Goal: Task Accomplishment & Management: Manage account settings

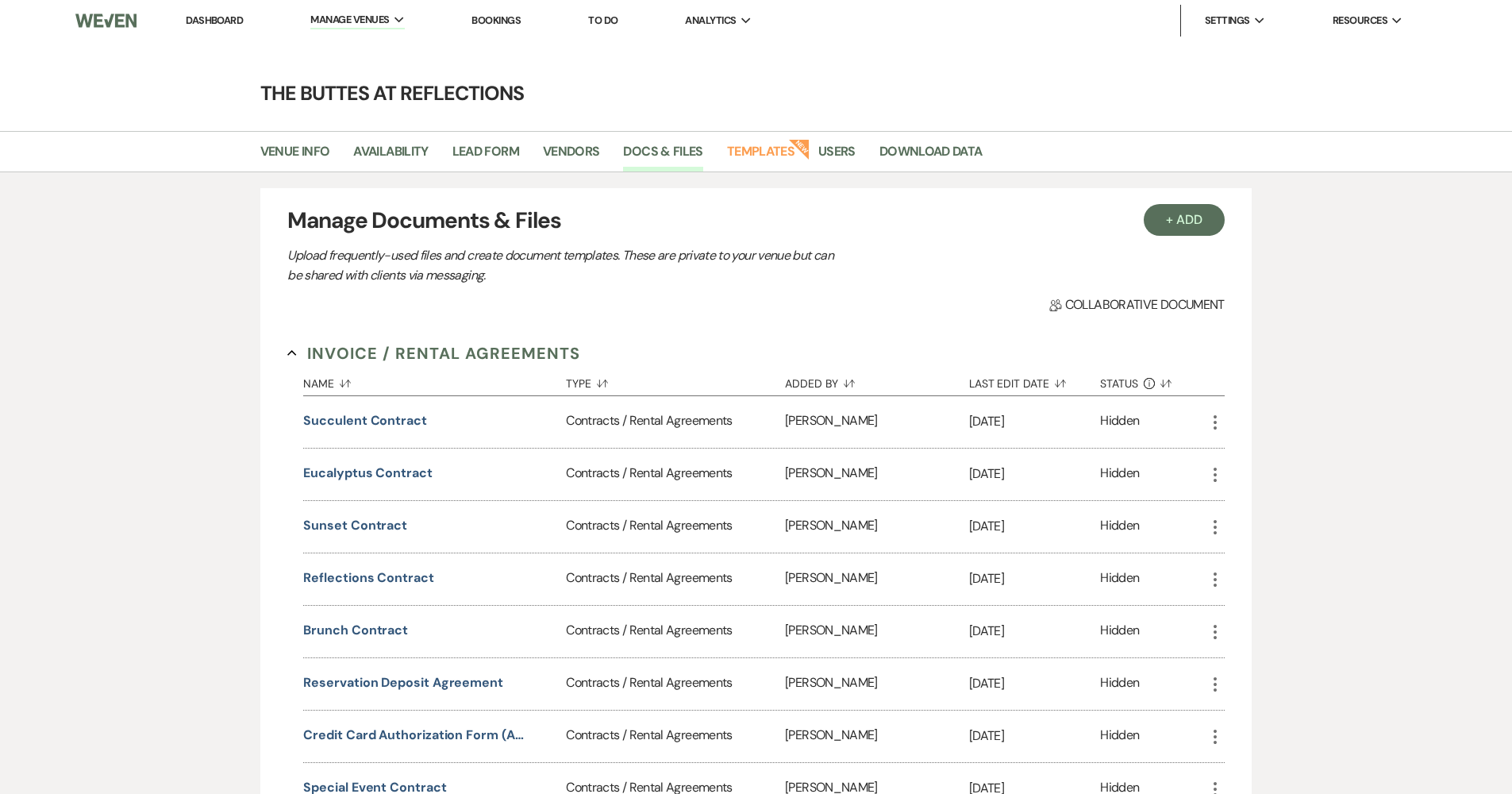
click at [224, 23] on link "Dashboard" at bounding box center [215, 20] width 57 height 14
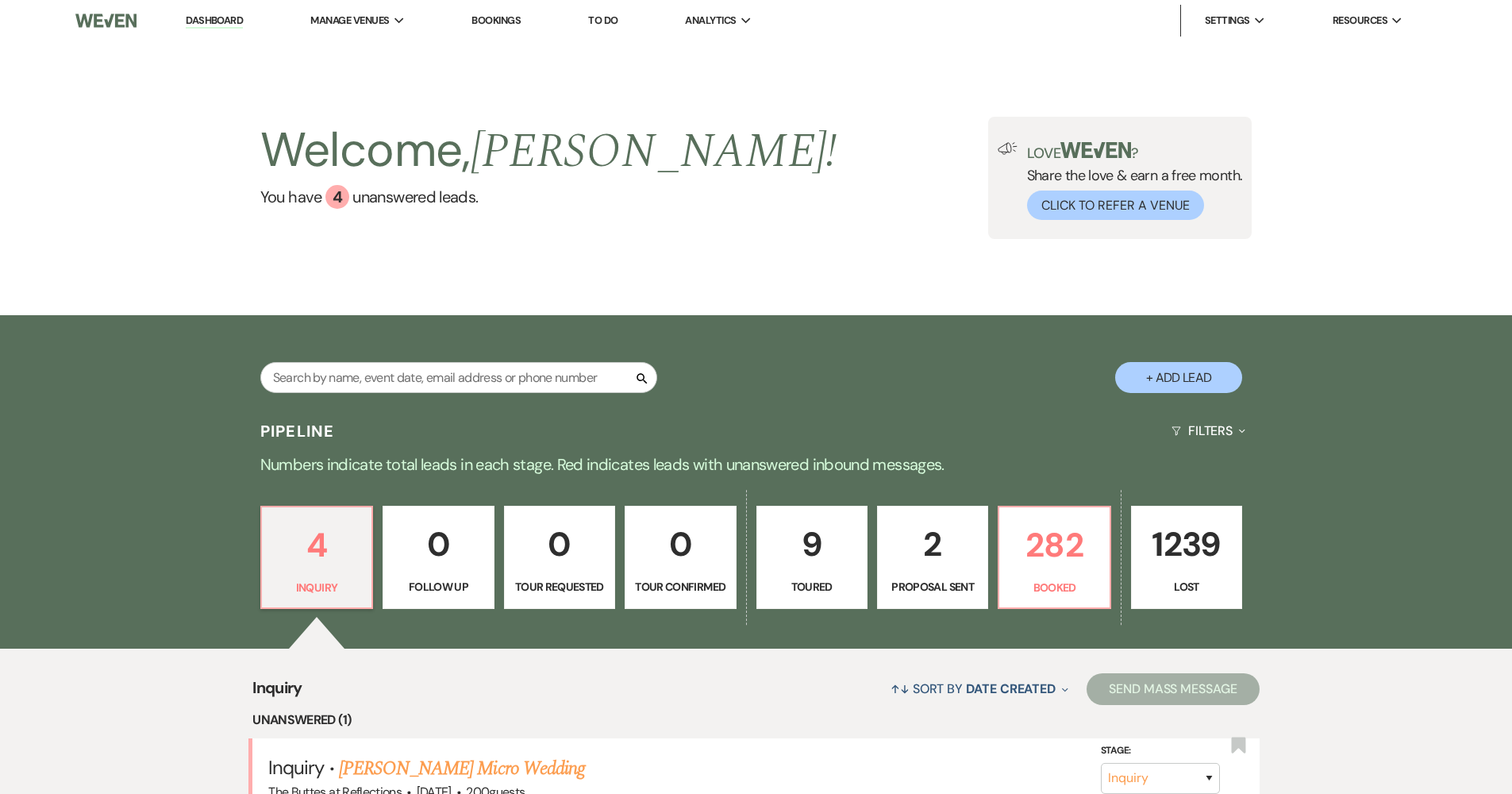
scroll to position [247, 0]
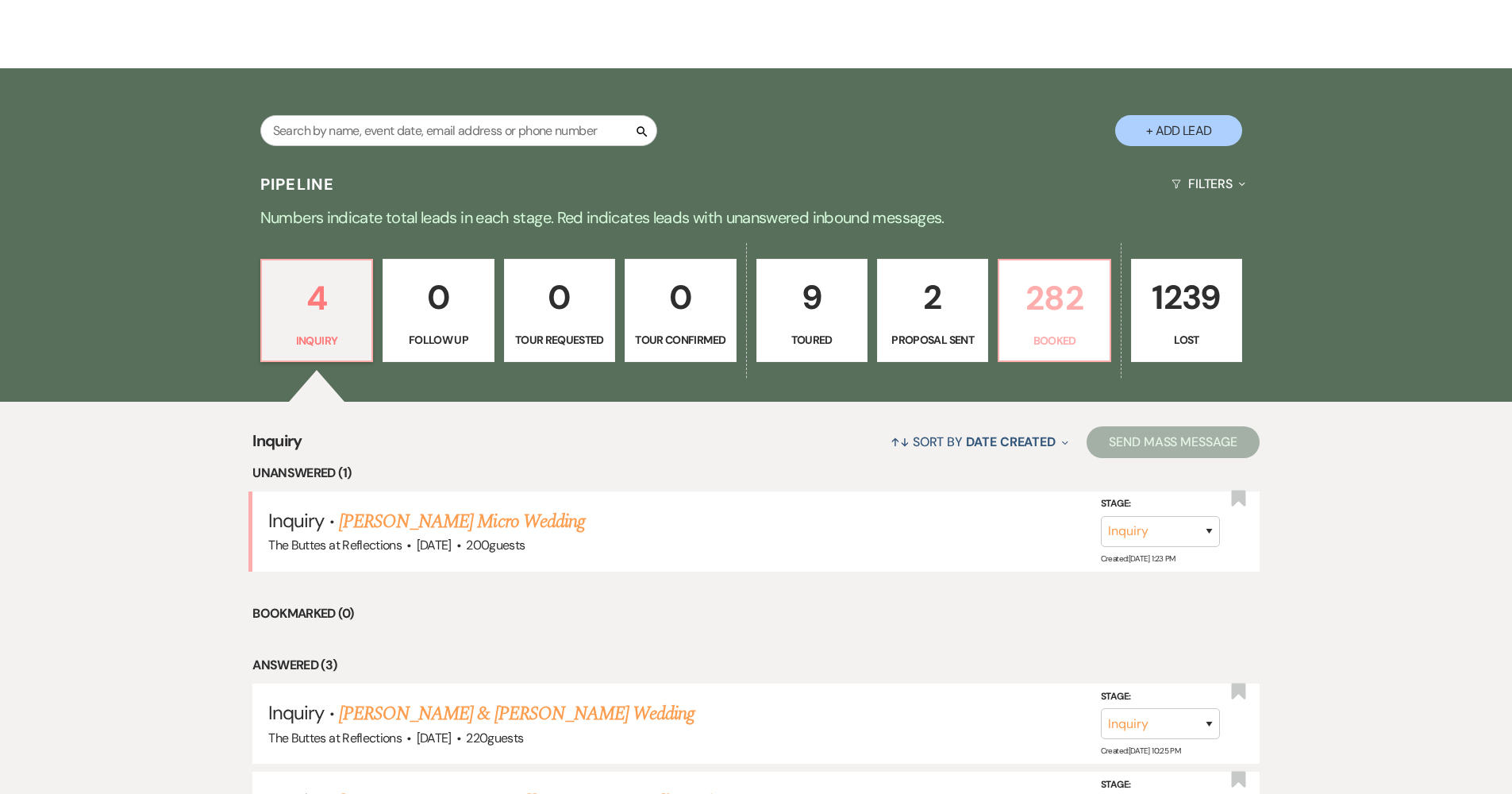
click at [1017, 342] on p "Booked" at bounding box center [1054, 340] width 91 height 17
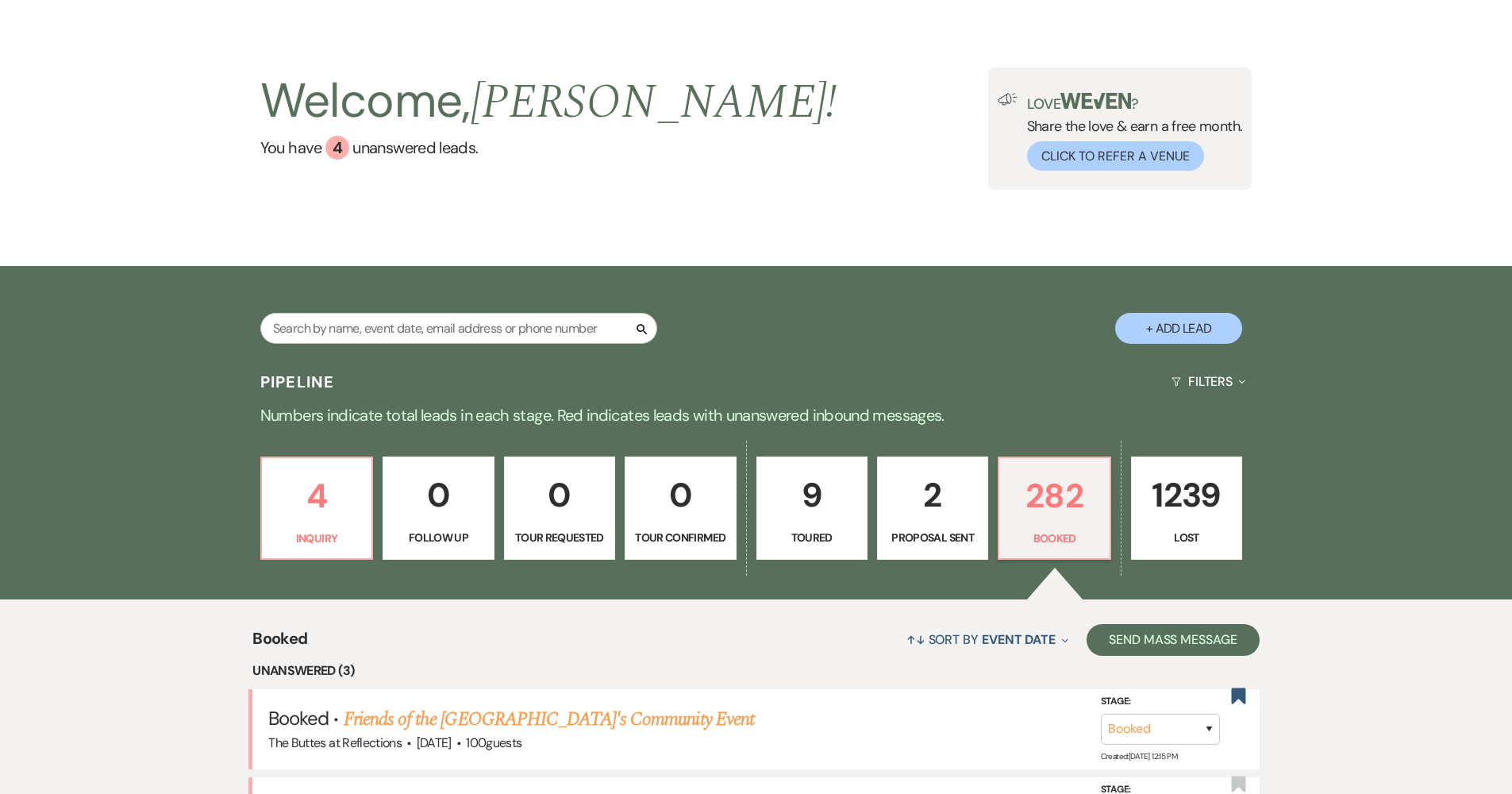
scroll to position [518, 0]
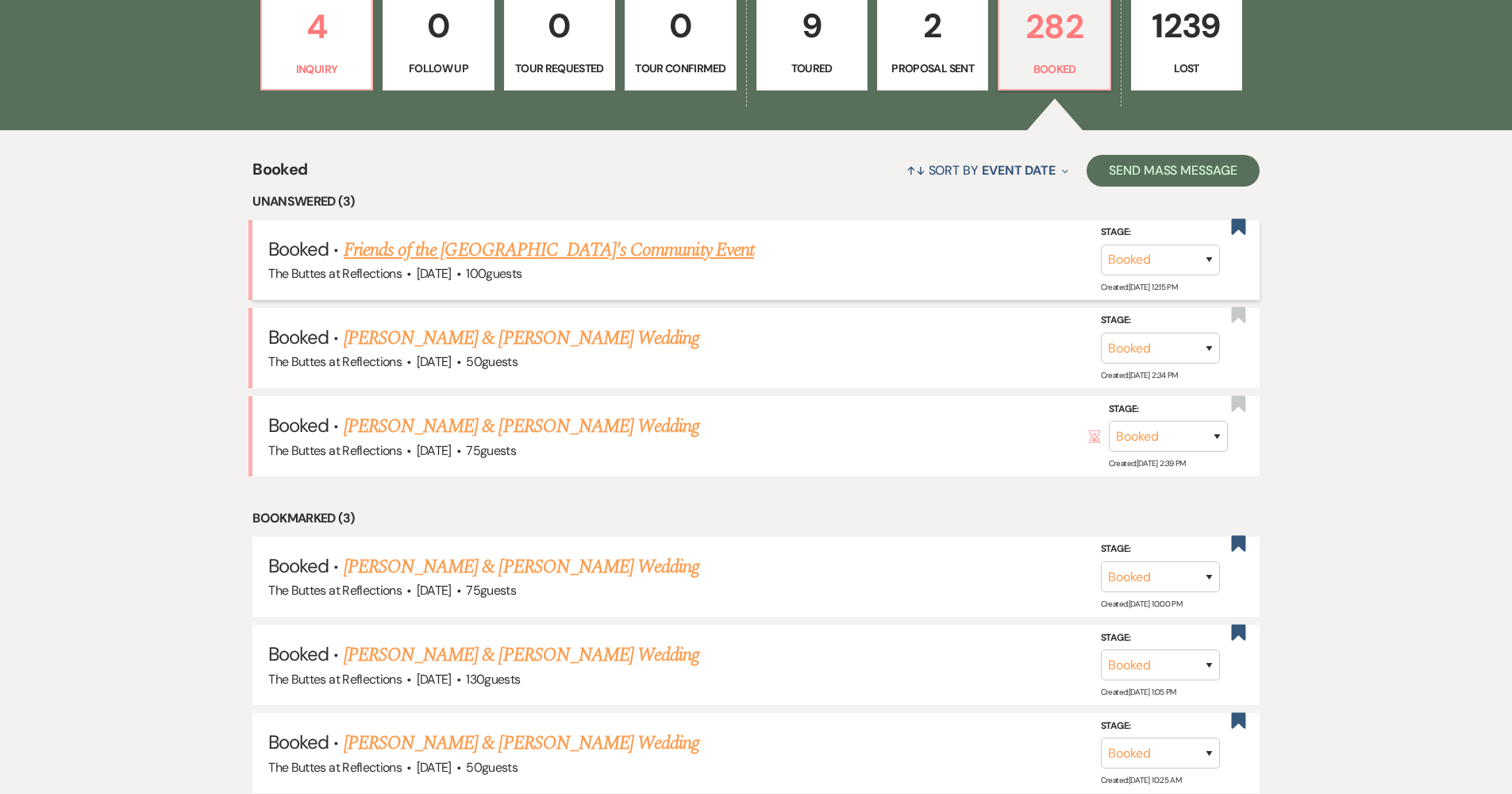
click at [574, 242] on link "Friends of the [GEOGRAPHIC_DATA]'s Community Event" at bounding box center [548, 249] width 410 height 28
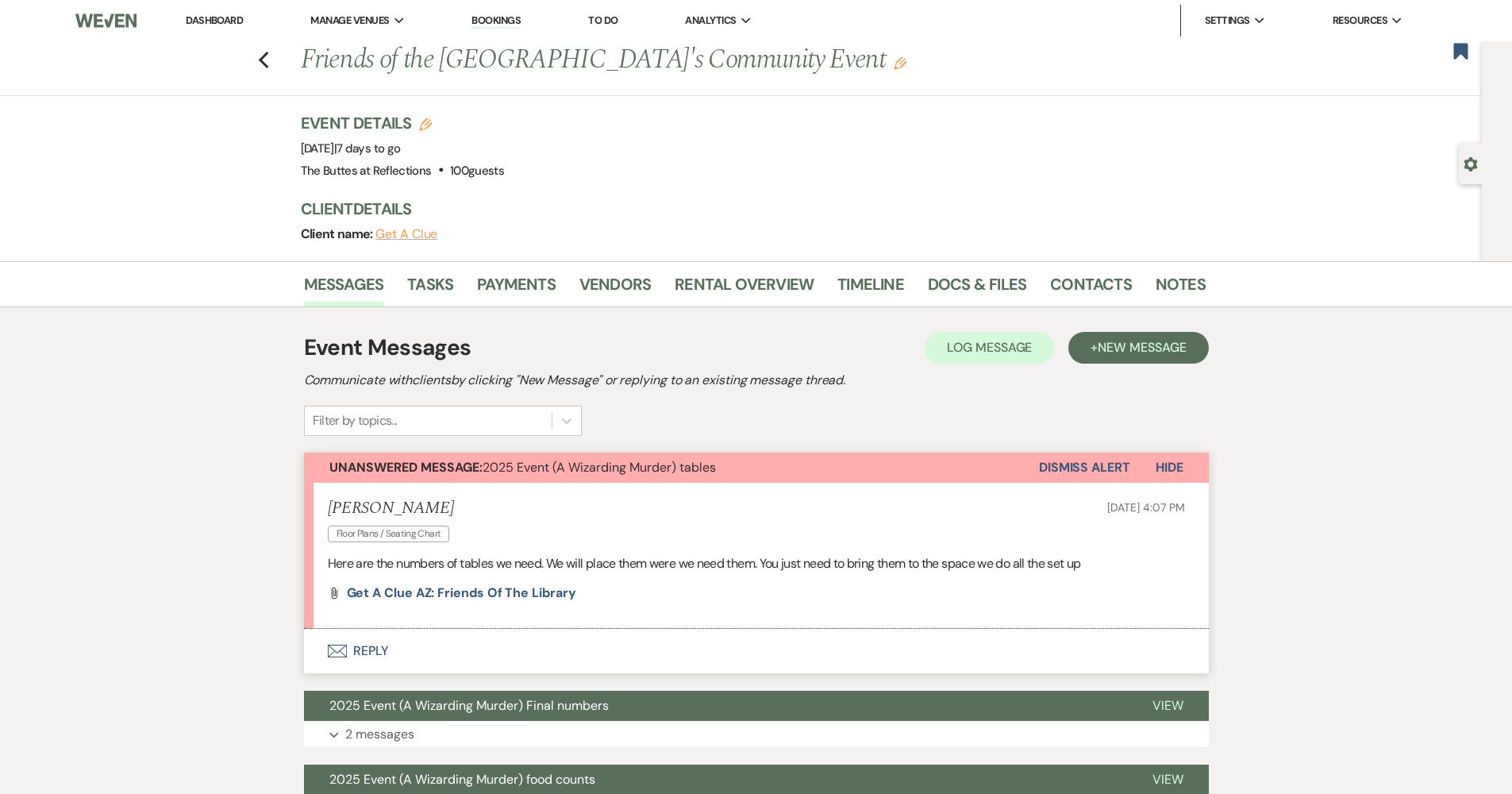
click at [277, 62] on div "Previous Friends of the [GEOGRAPHIC_DATA]'s Community Event Edit Bookmark" at bounding box center [736, 69] width 1490 height 55
click at [270, 60] on icon "Previous" at bounding box center [263, 60] width 12 height 19
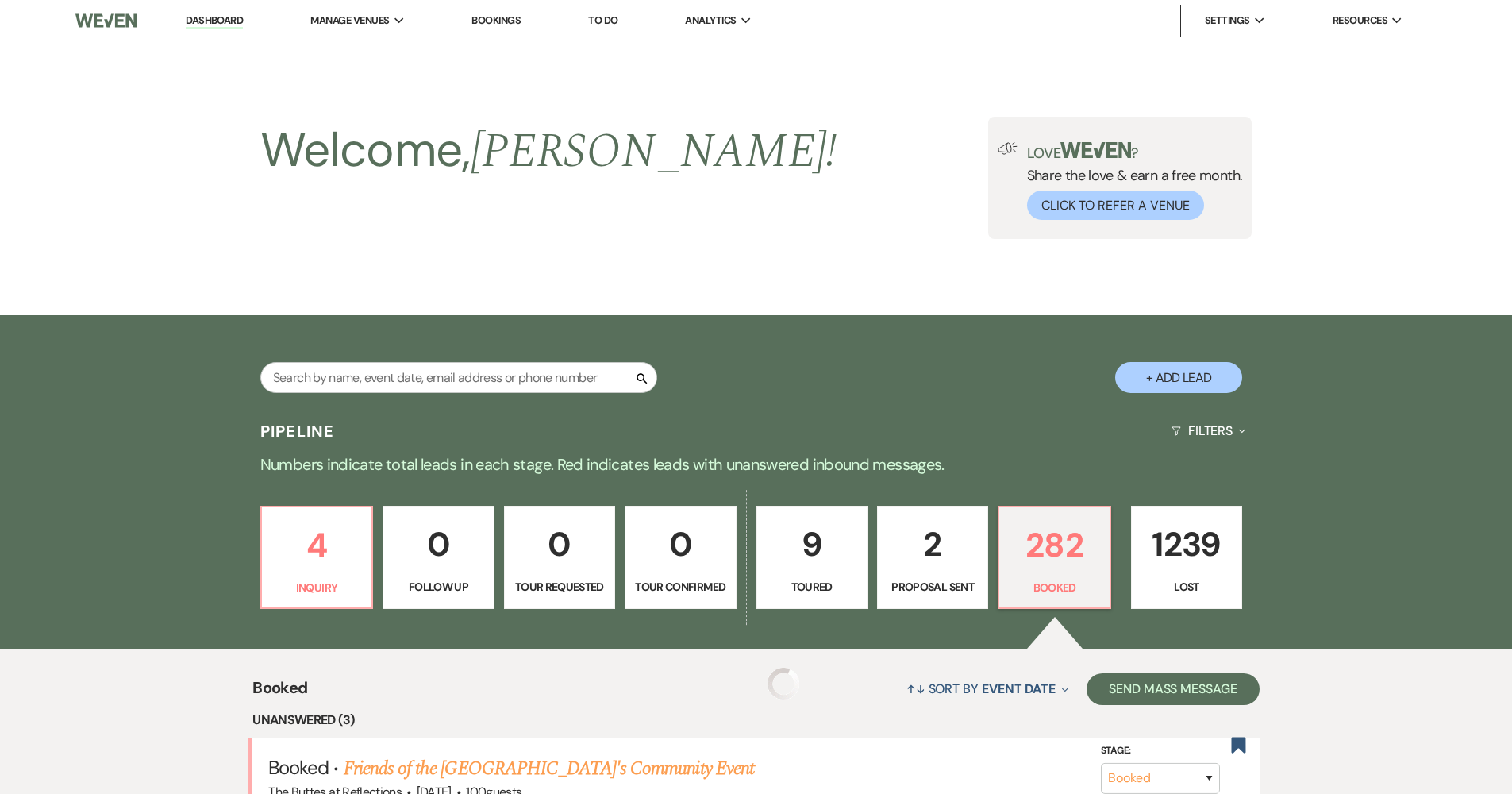
scroll to position [518, 0]
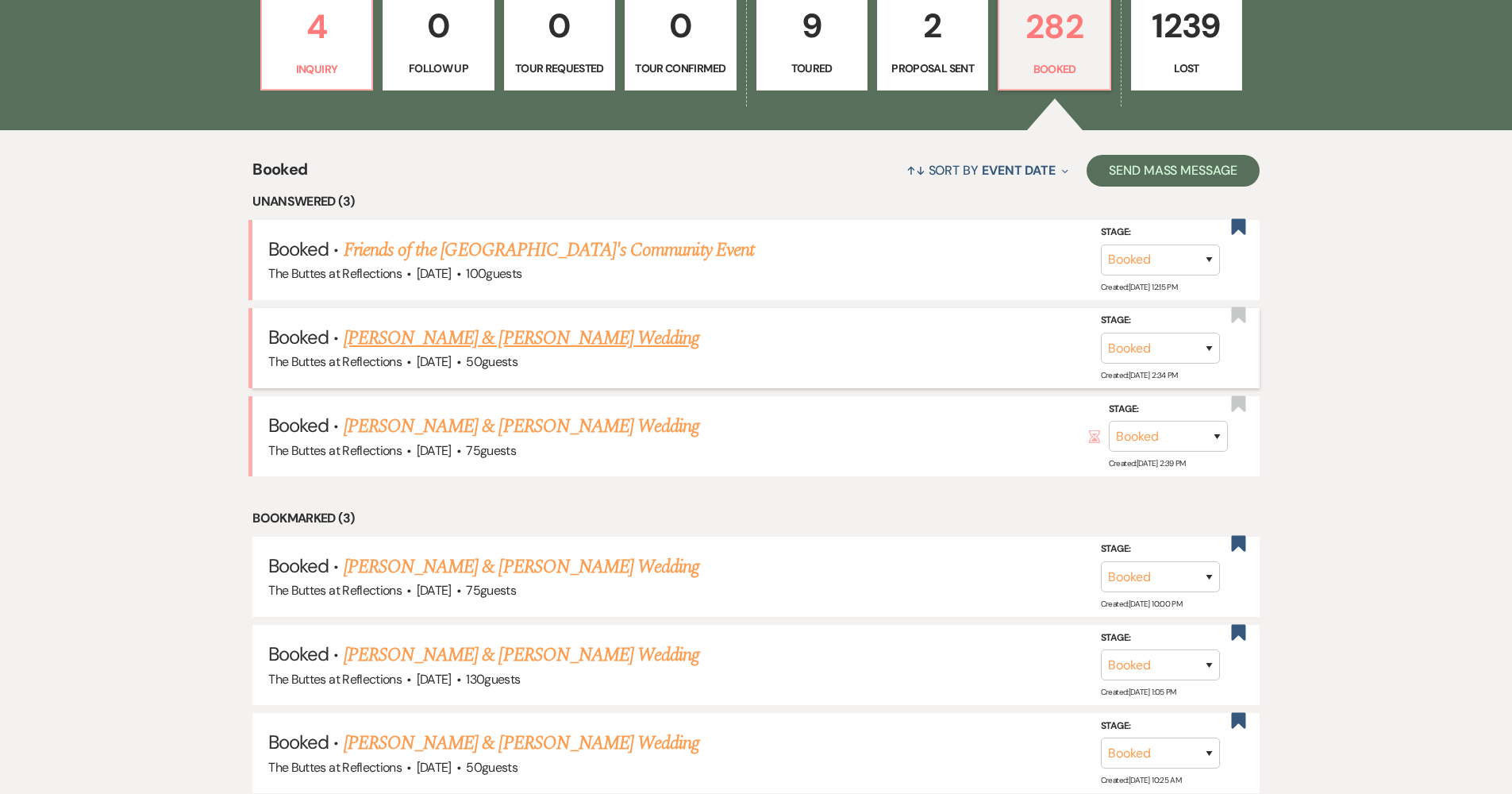
click at [399, 334] on link "[PERSON_NAME] & [PERSON_NAME] Wedding" at bounding box center [522, 337] width 356 height 28
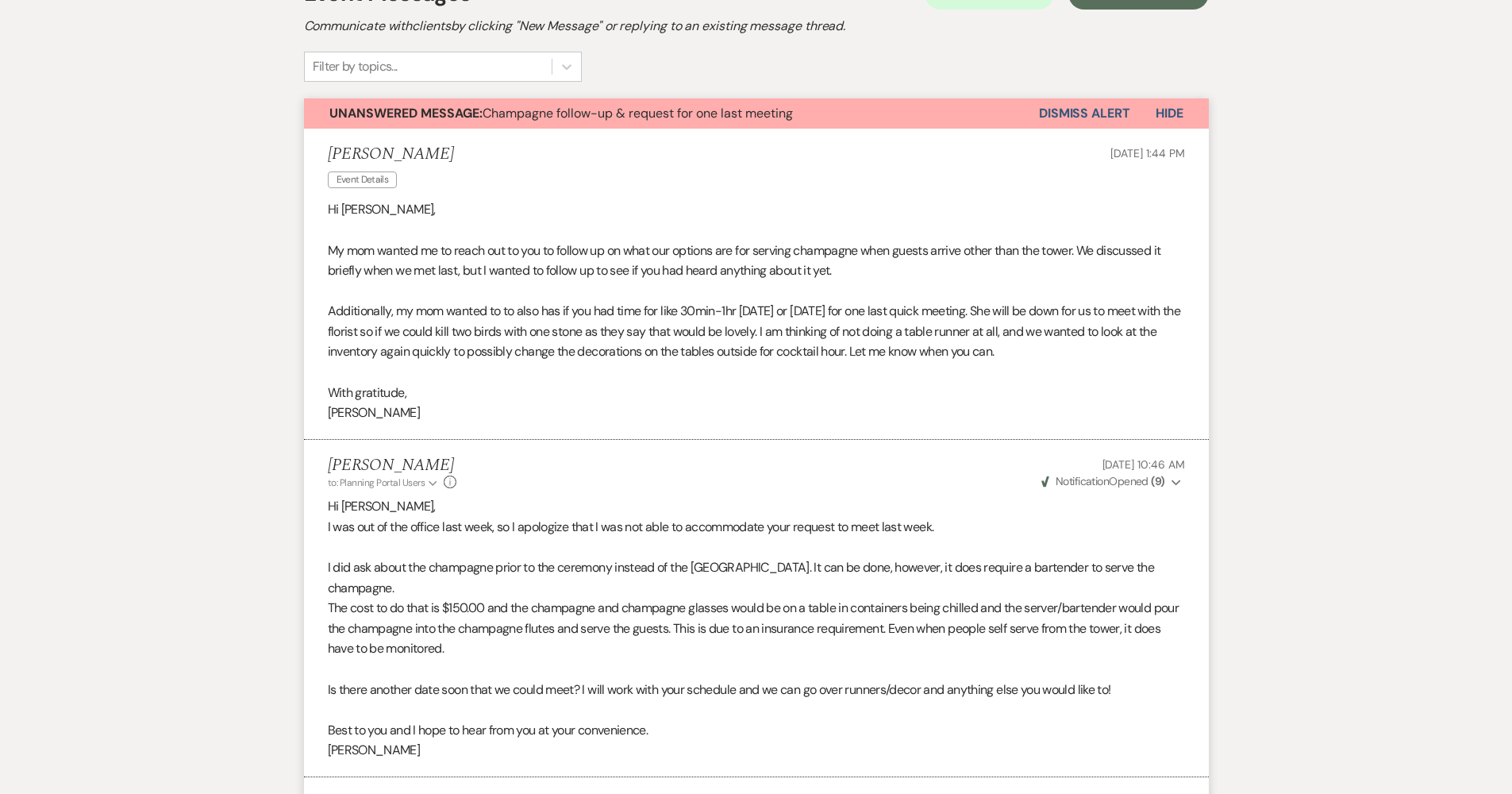
scroll to position [27, 0]
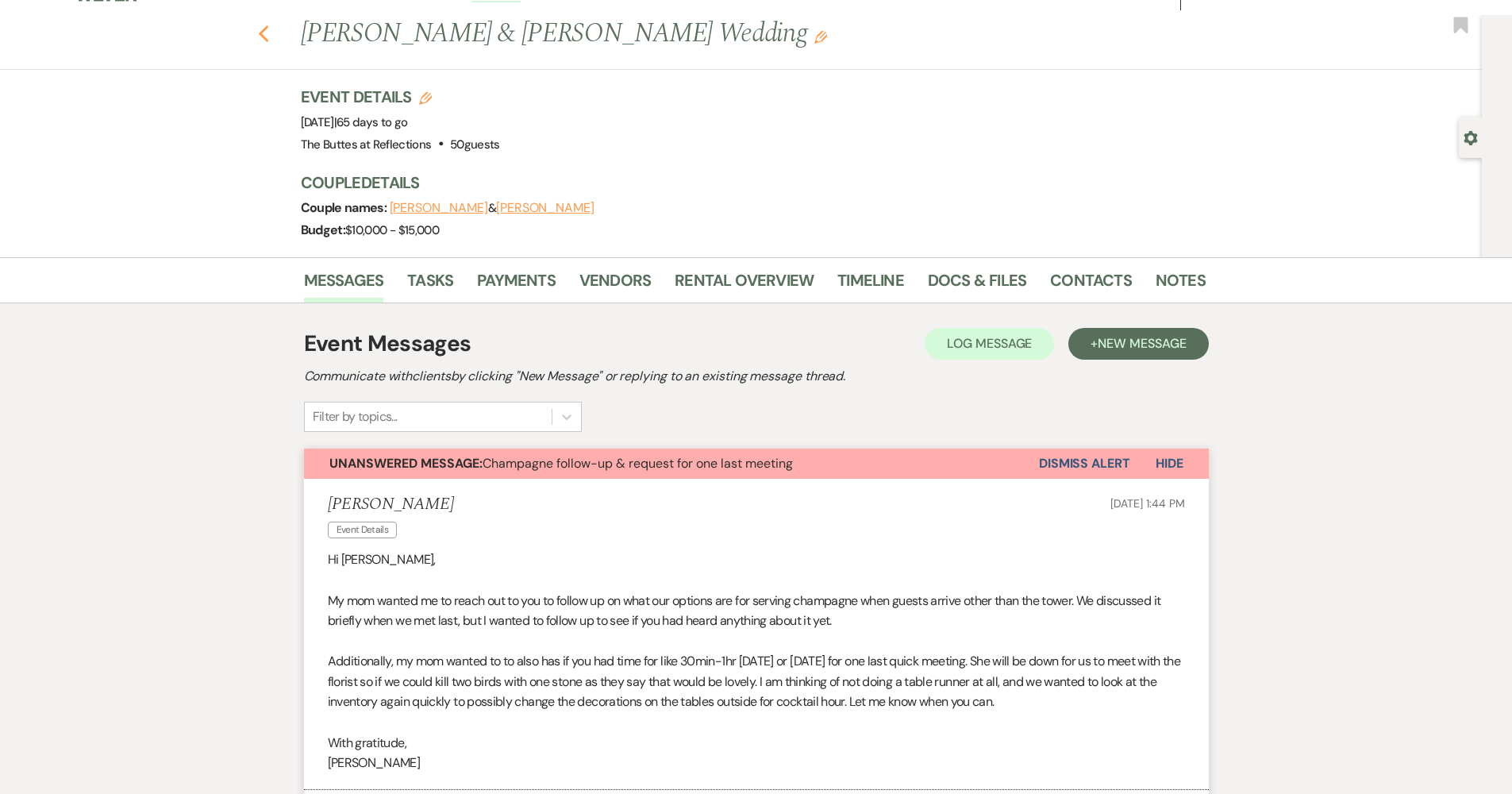
click at [270, 33] on icon "Previous" at bounding box center [263, 34] width 12 height 19
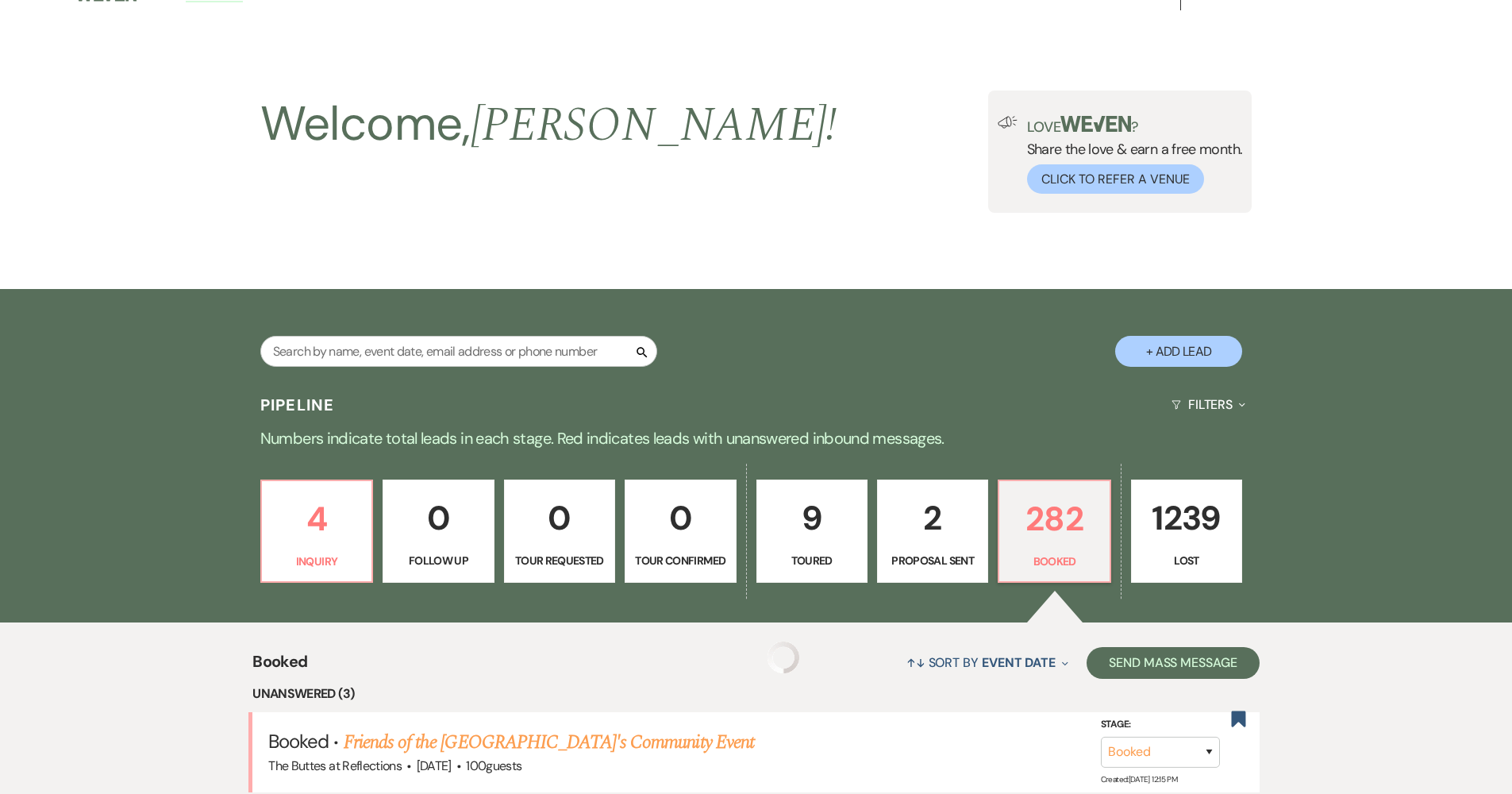
scroll to position [518, 0]
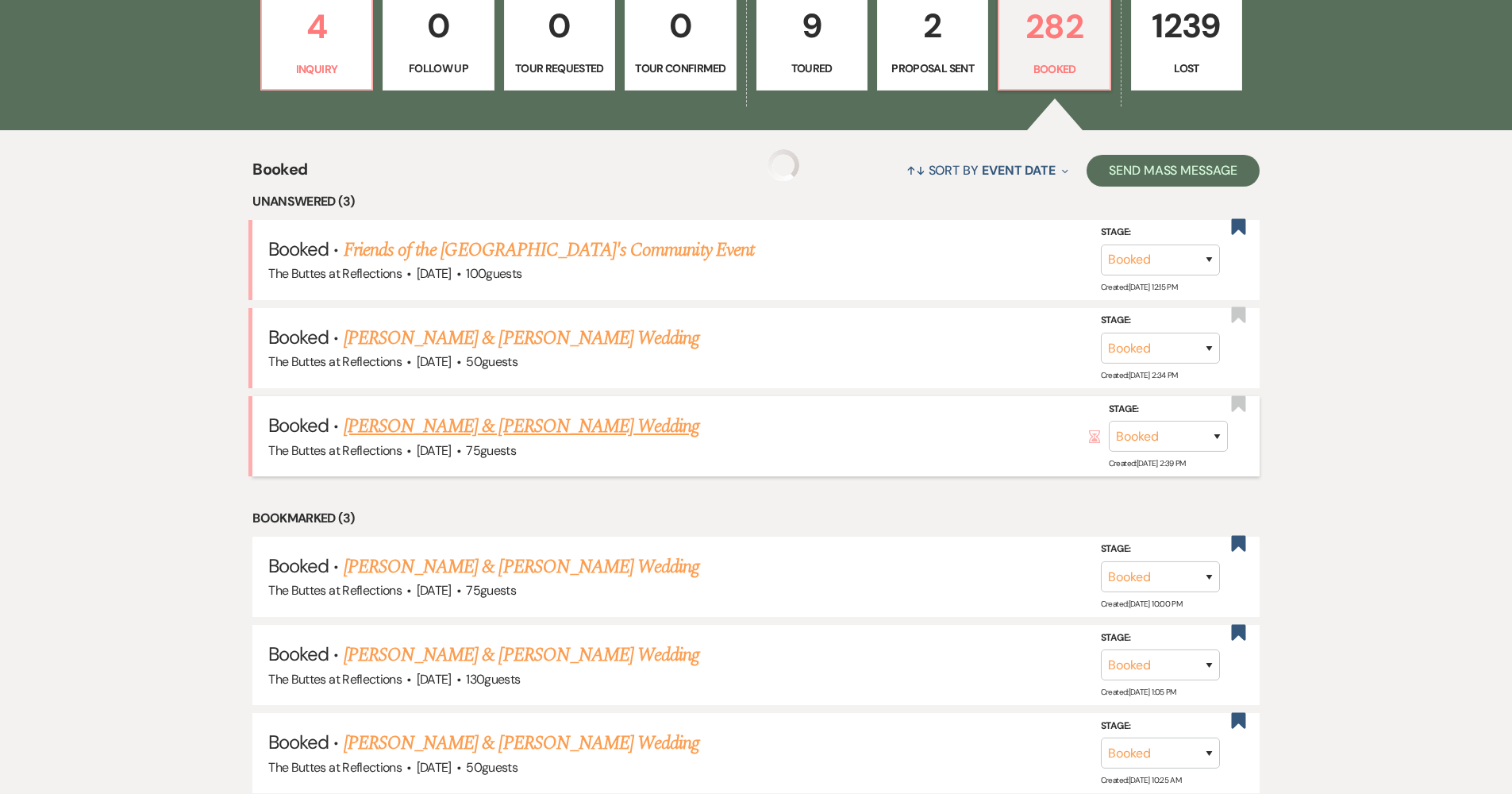
click at [397, 423] on link "[PERSON_NAME] & [PERSON_NAME] Wedding" at bounding box center [522, 425] width 356 height 28
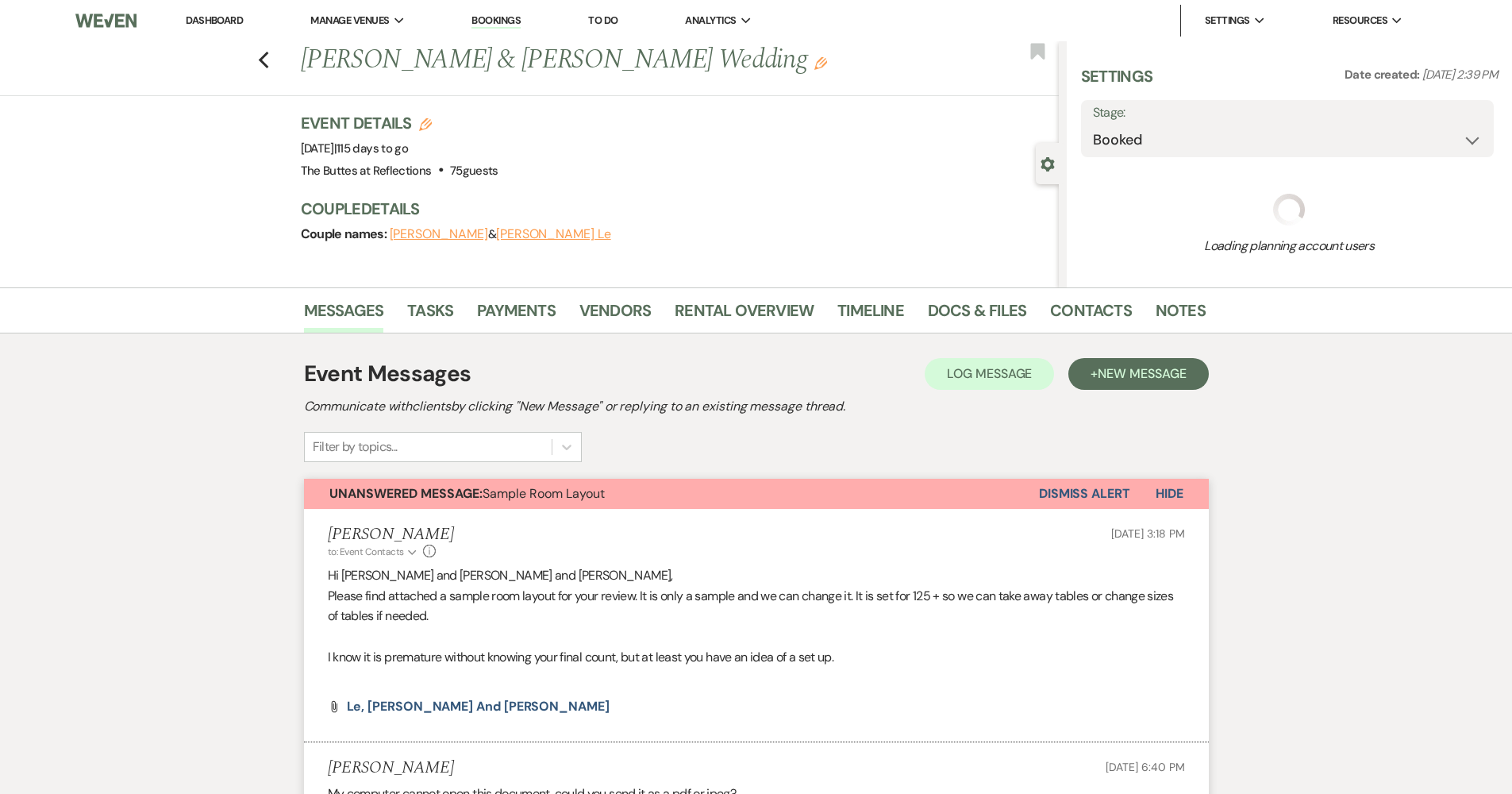
select select "5"
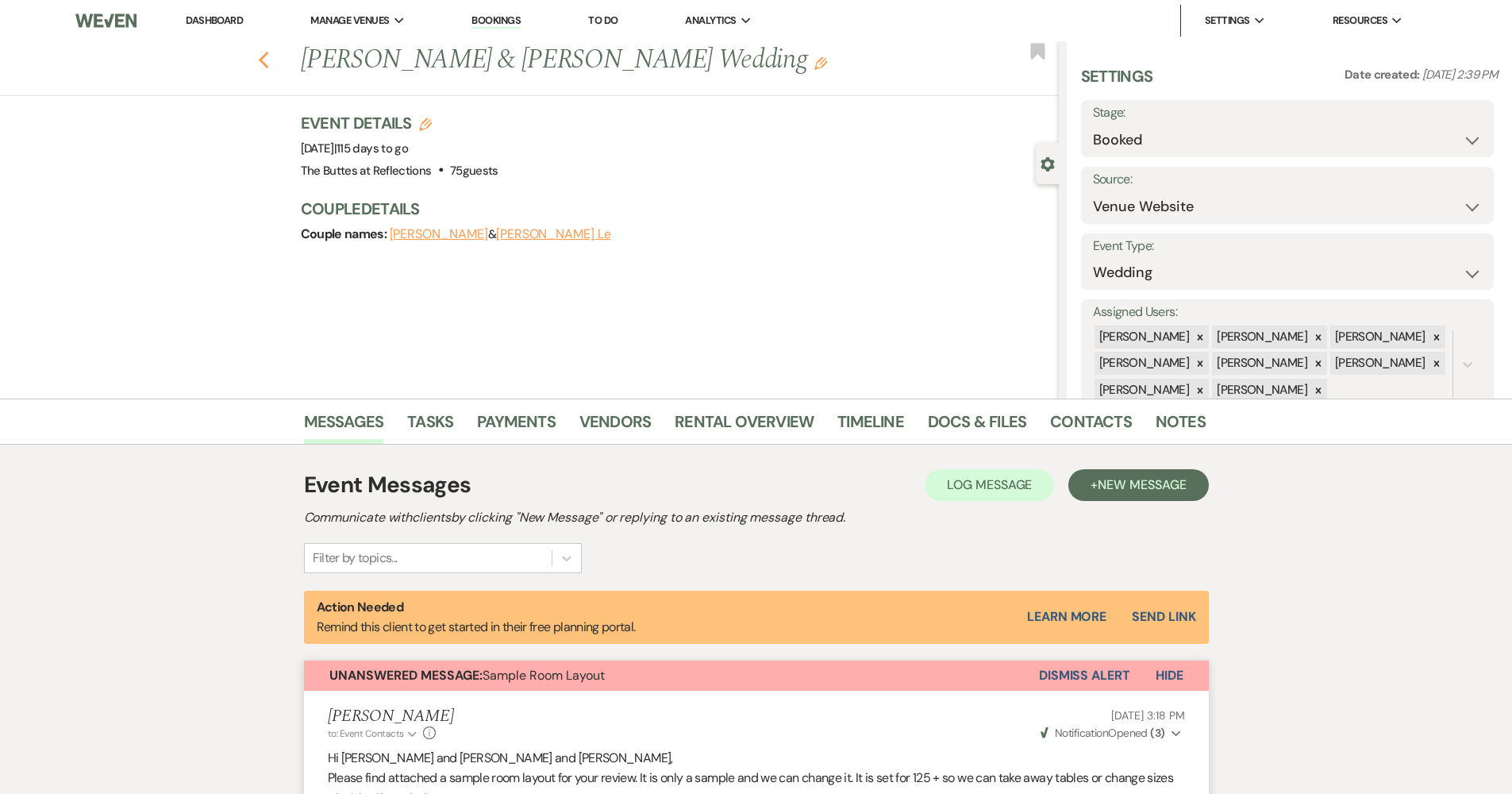
click at [269, 55] on use "button" at bounding box center [262, 60] width 10 height 17
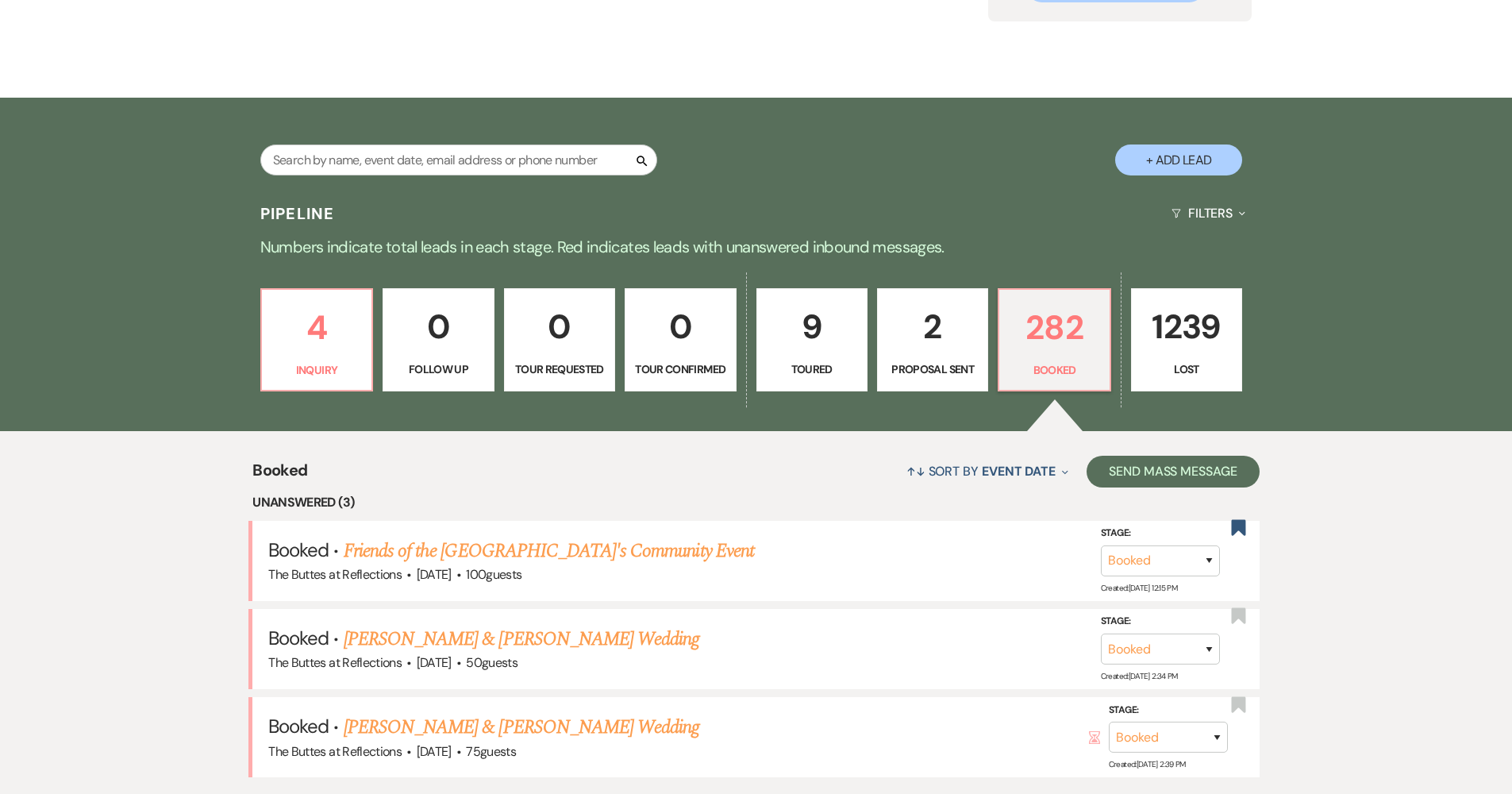
scroll to position [80, 0]
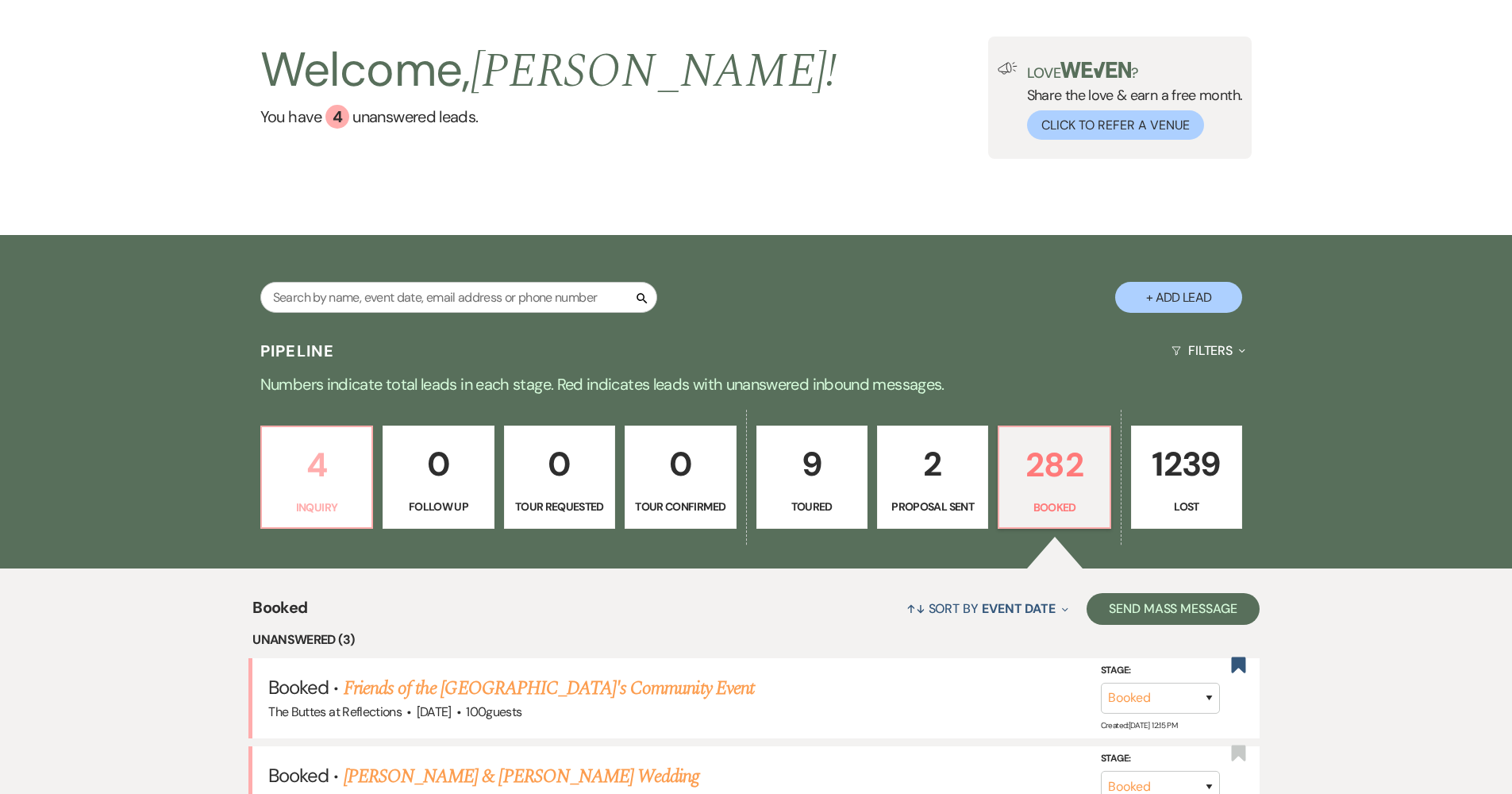
click at [345, 447] on p "4" at bounding box center [316, 465] width 91 height 53
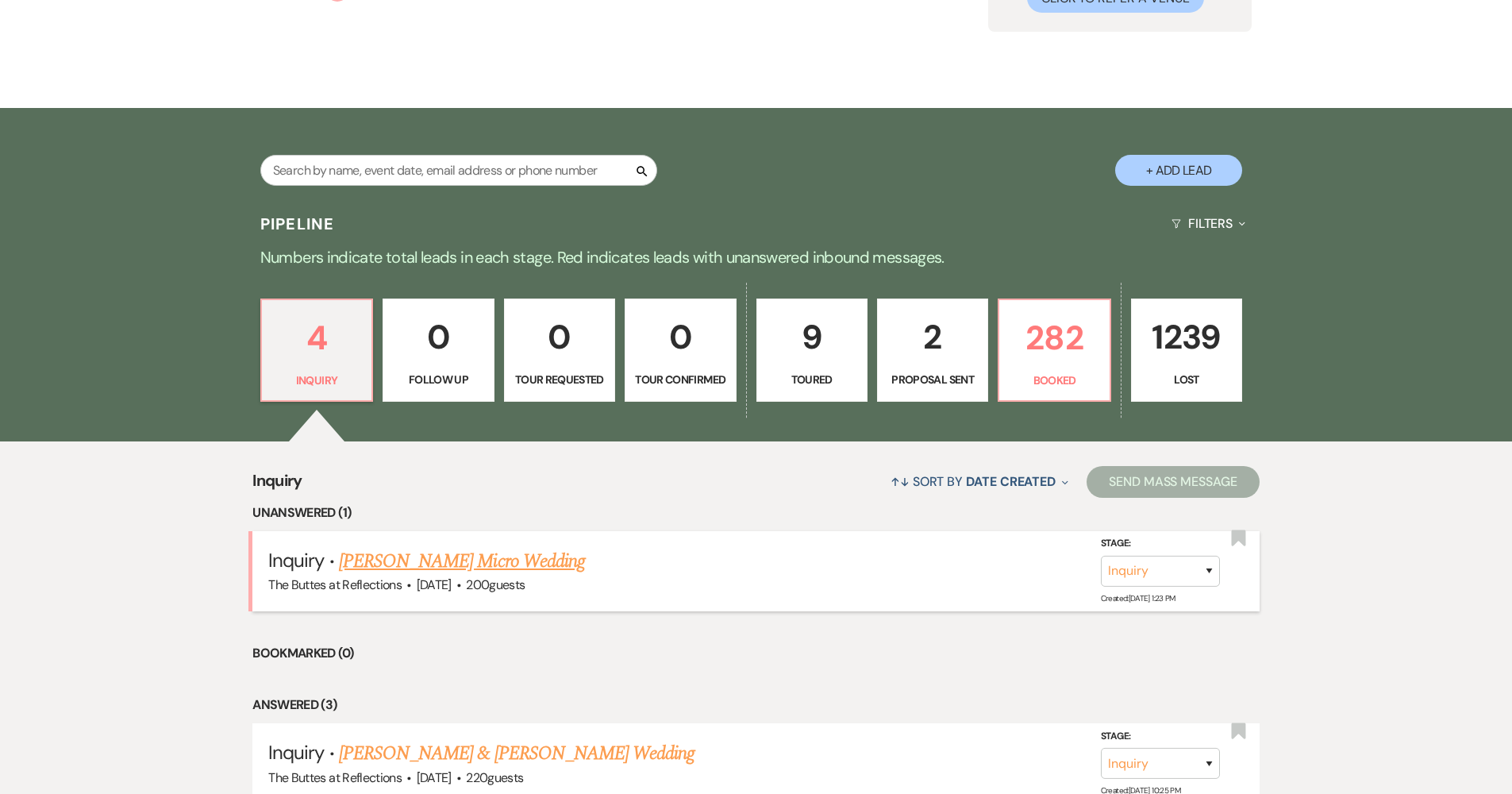
scroll to position [336, 0]
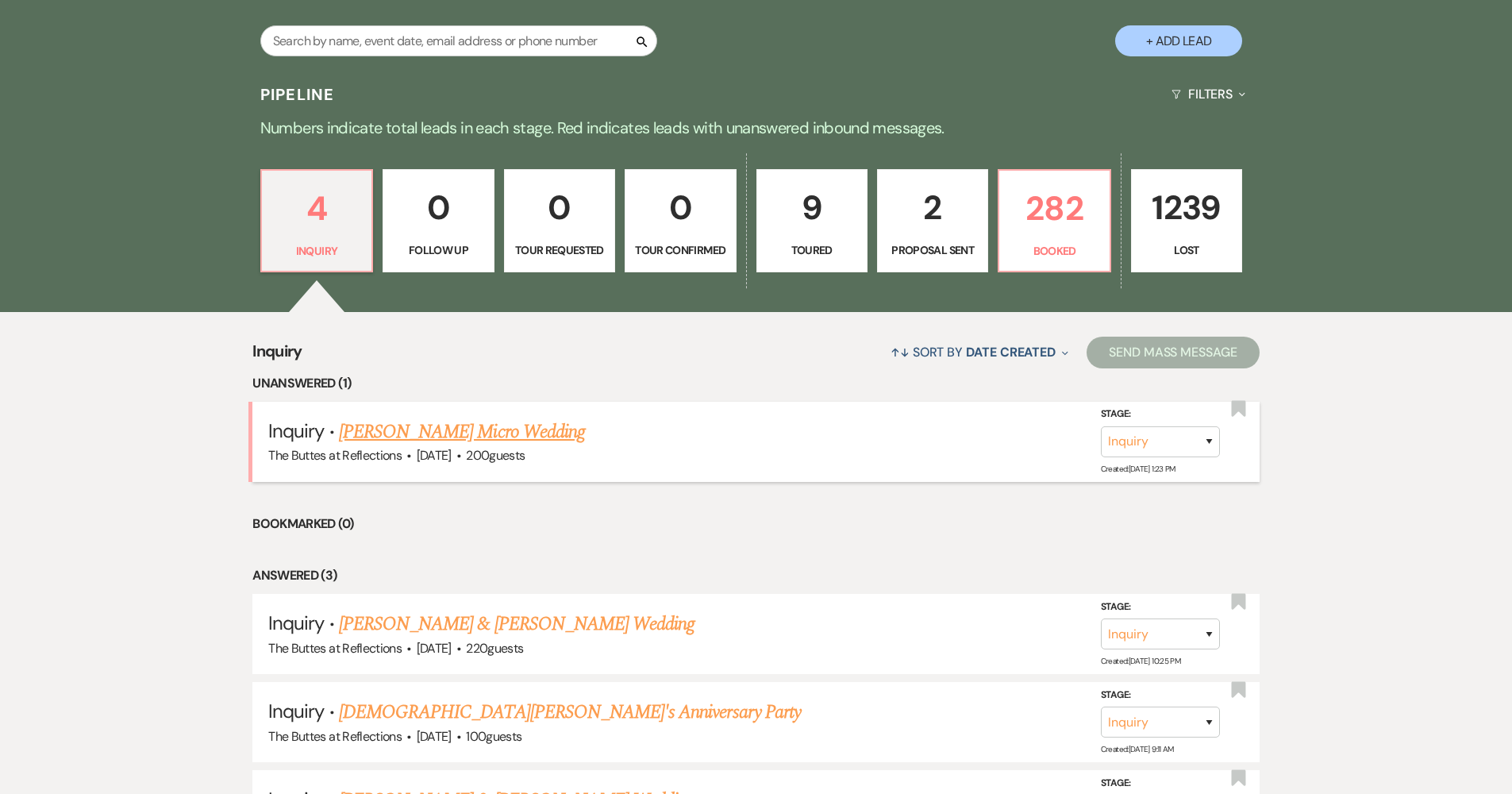
click at [392, 428] on link "[PERSON_NAME] Micro Wedding" at bounding box center [462, 431] width 246 height 28
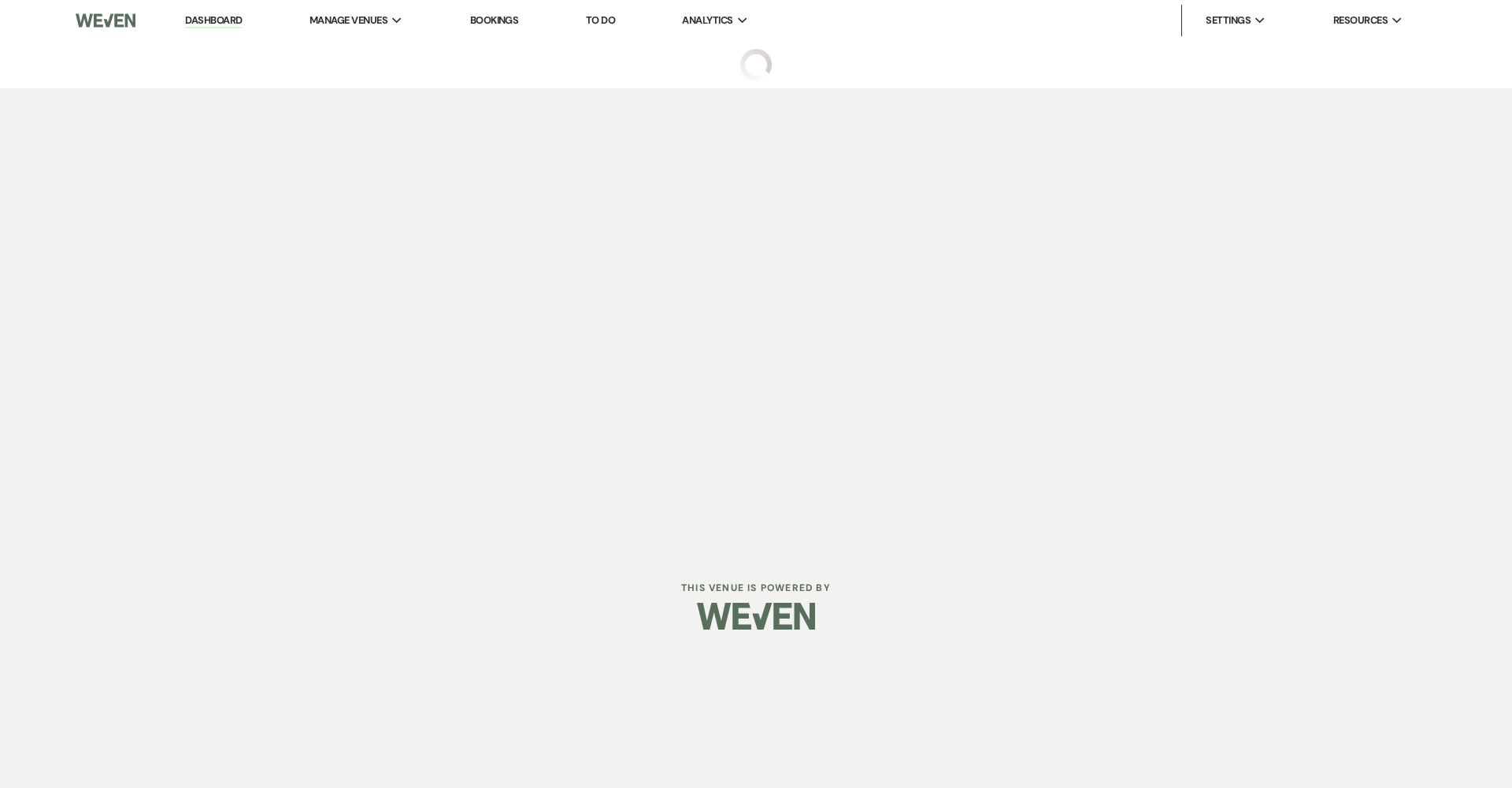
select select "5"
select select "16"
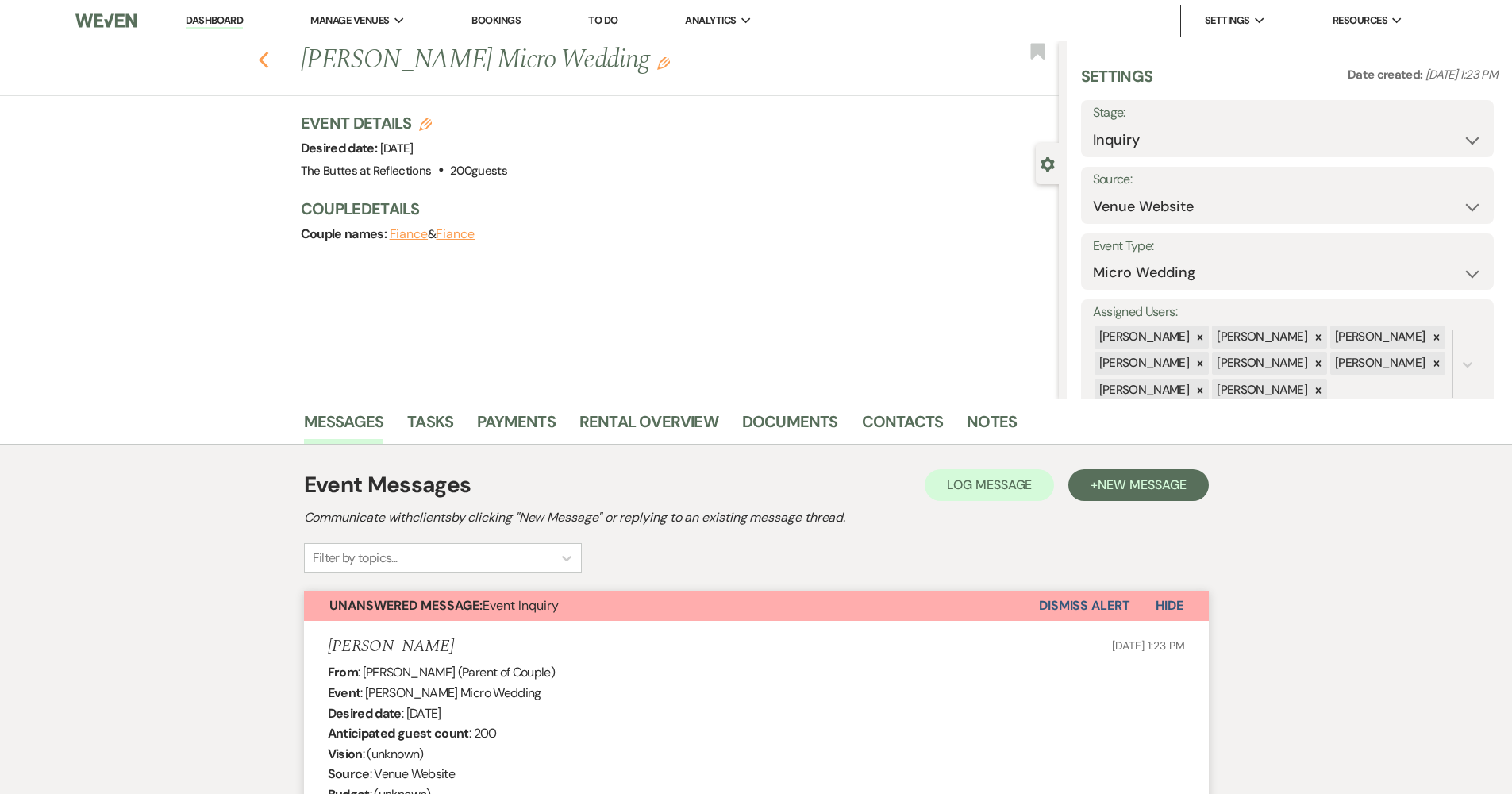
click at [270, 60] on icon "Previous" at bounding box center [263, 60] width 12 height 19
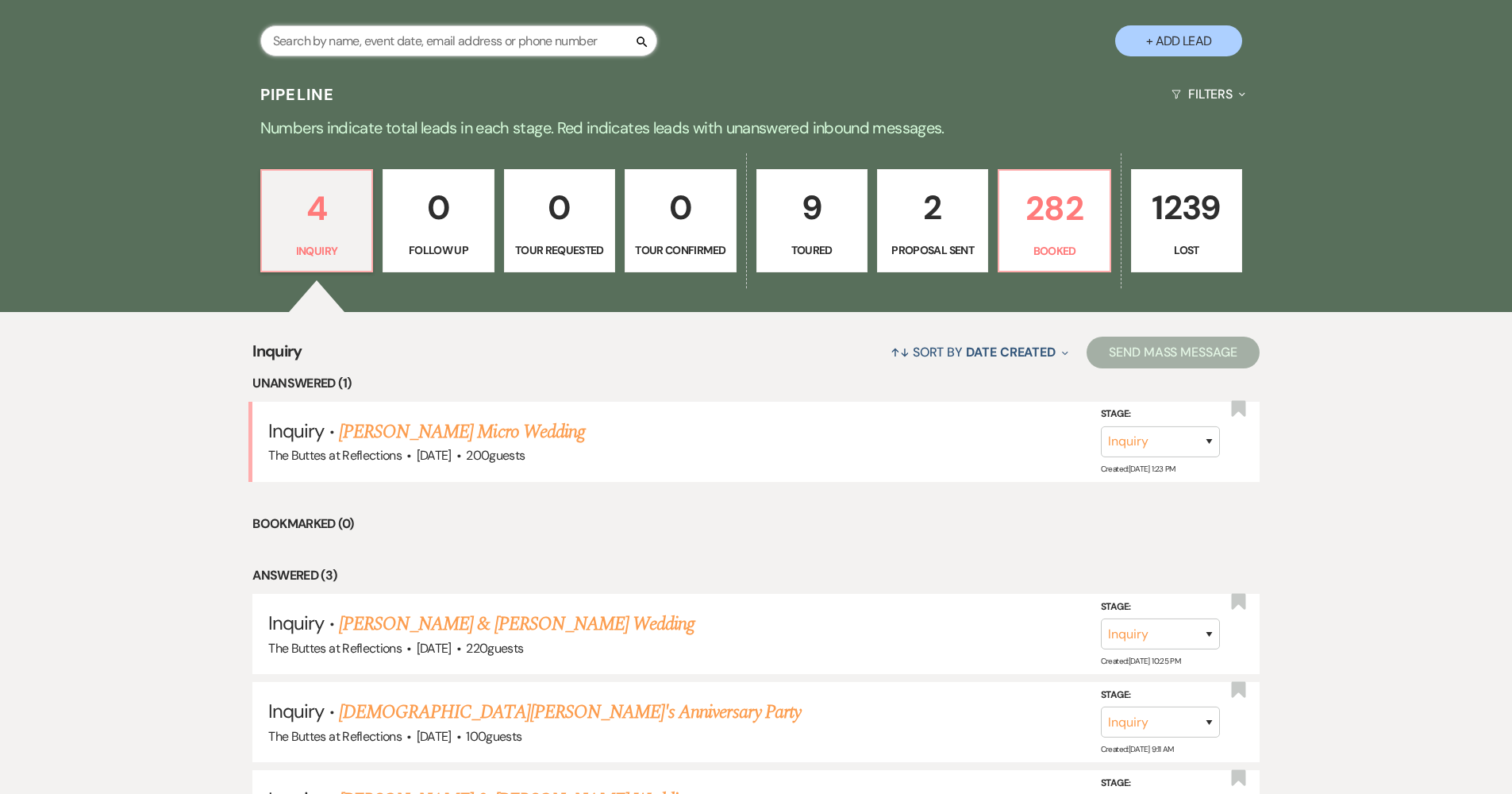
click at [453, 37] on input "text" at bounding box center [458, 41] width 397 height 31
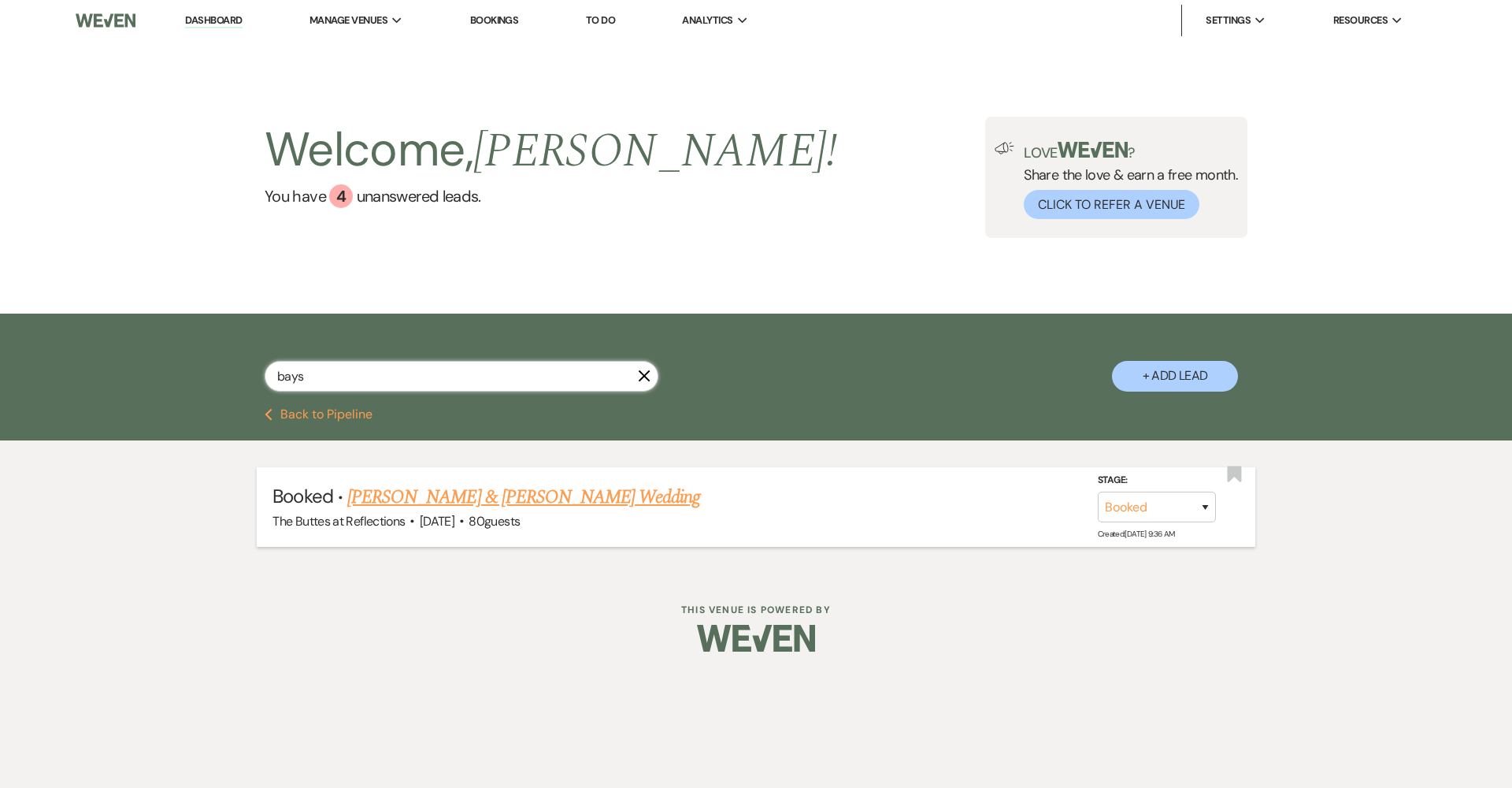
type input "bays"
click at [393, 500] on link "[PERSON_NAME] & [PERSON_NAME] Wedding" at bounding box center [524, 497] width 353 height 28
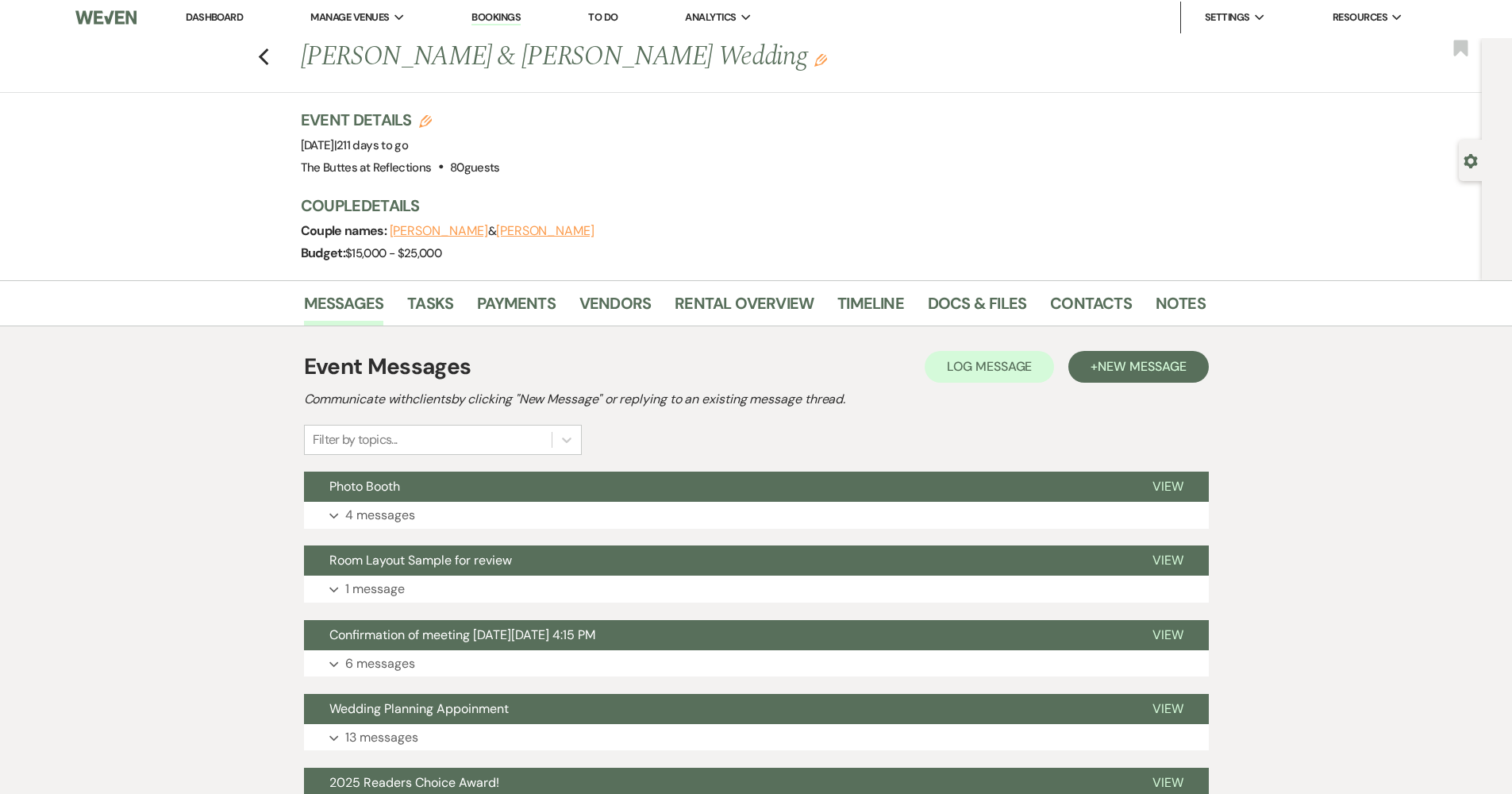
scroll to position [69, 0]
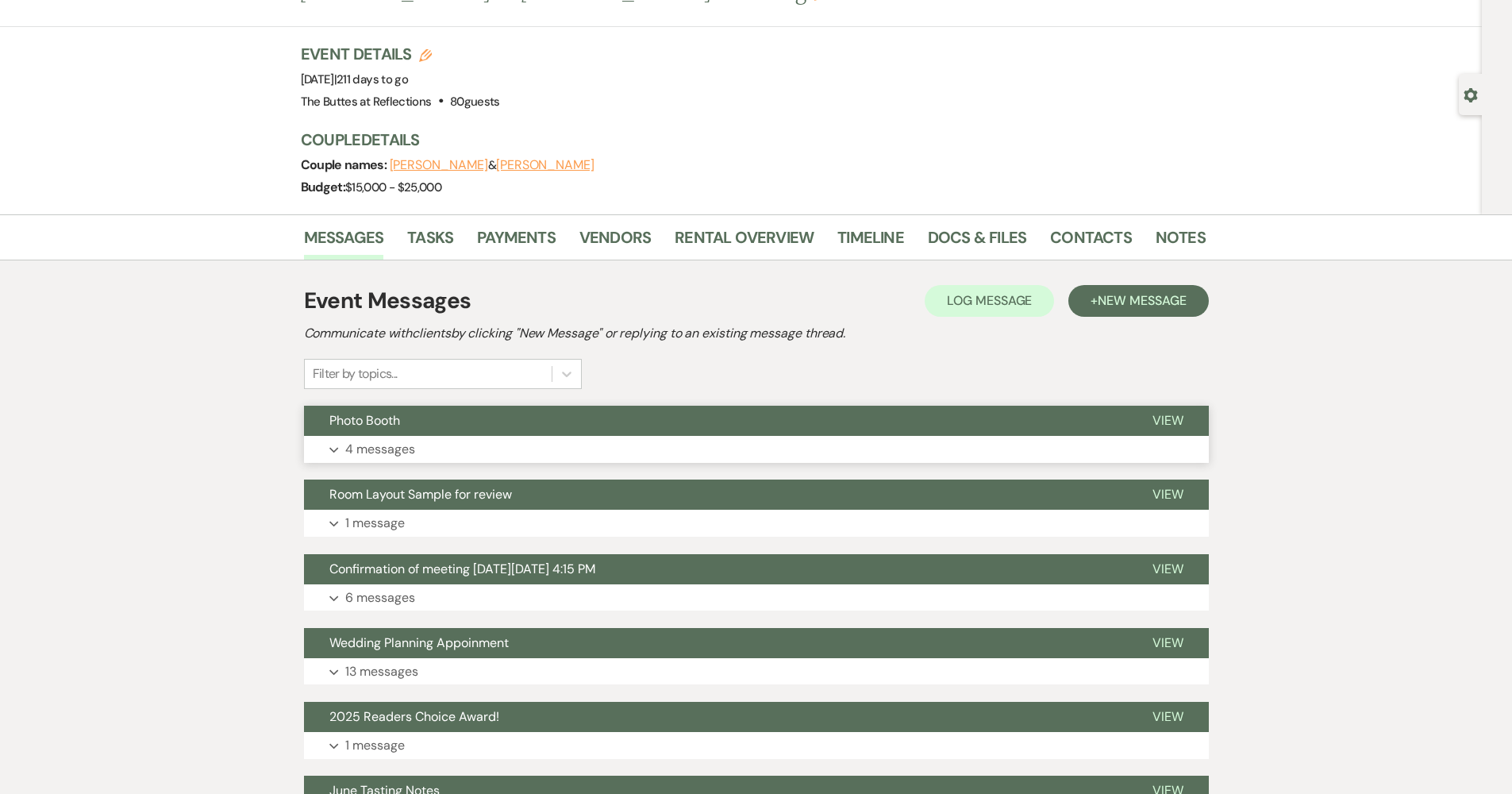
click at [447, 444] on button "Expand 4 messages" at bounding box center [756, 448] width 905 height 27
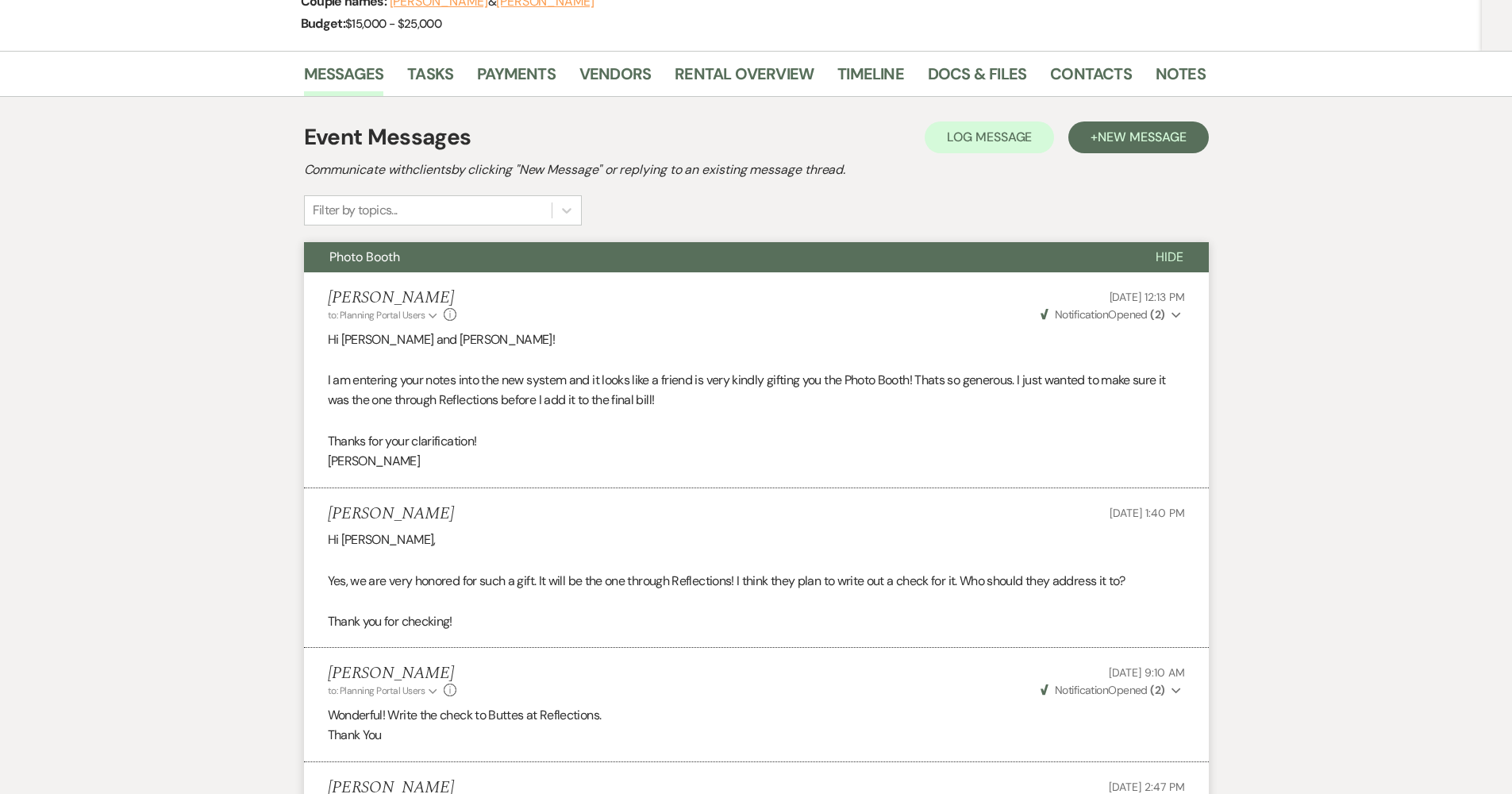
scroll to position [0, 0]
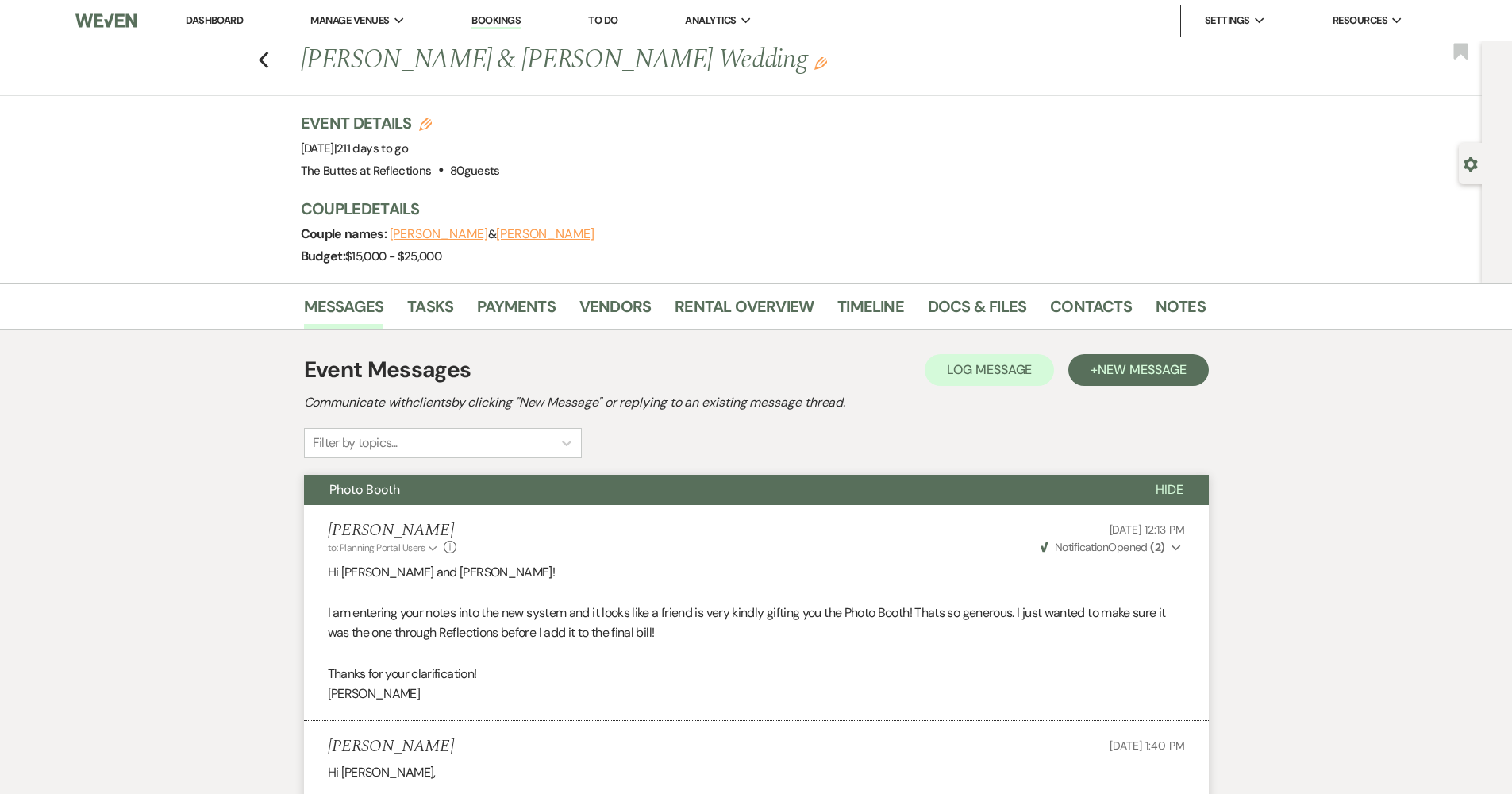
click at [392, 481] on span "Photo Booth" at bounding box center [364, 490] width 71 height 17
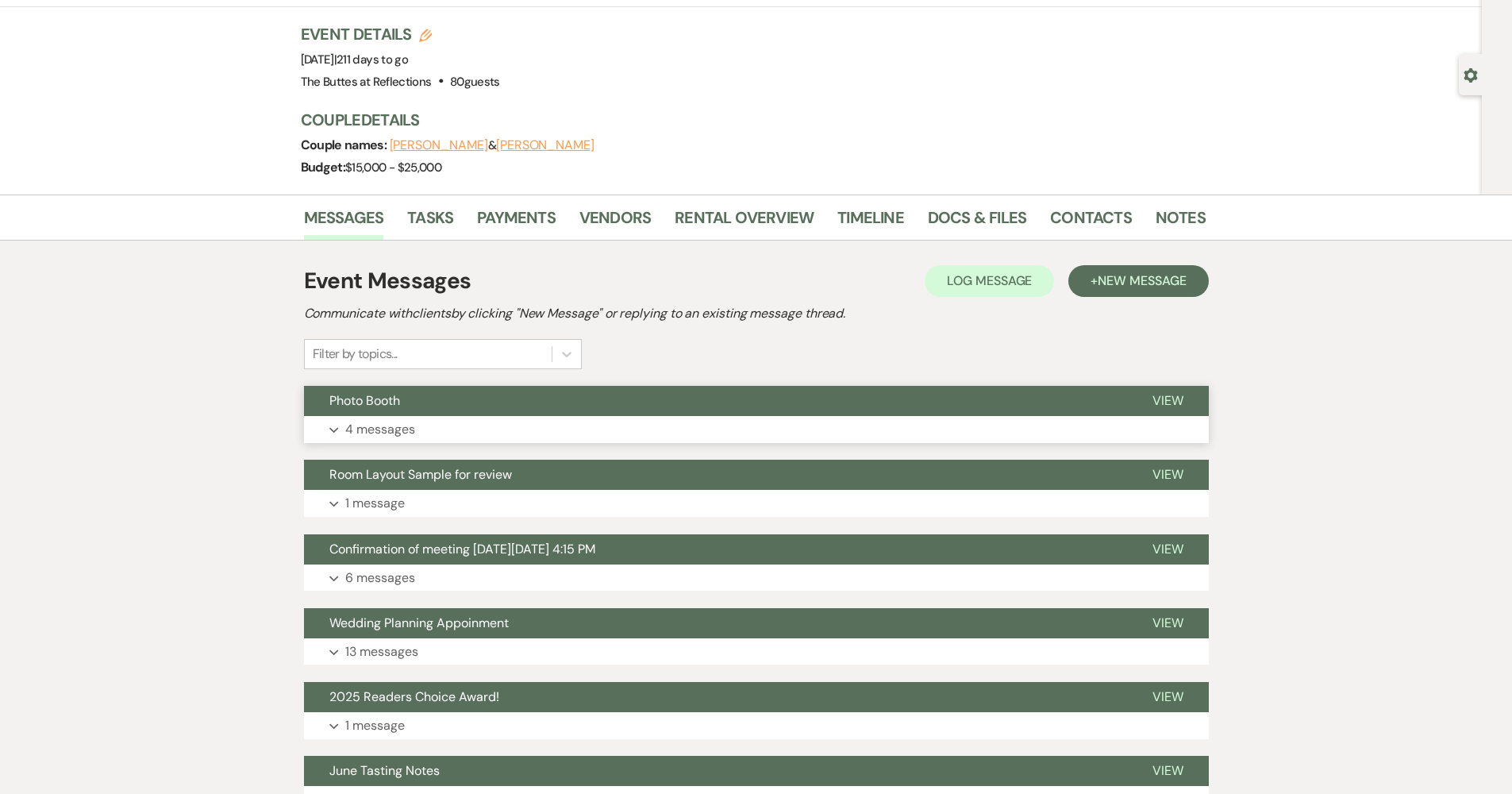
scroll to position [163, 0]
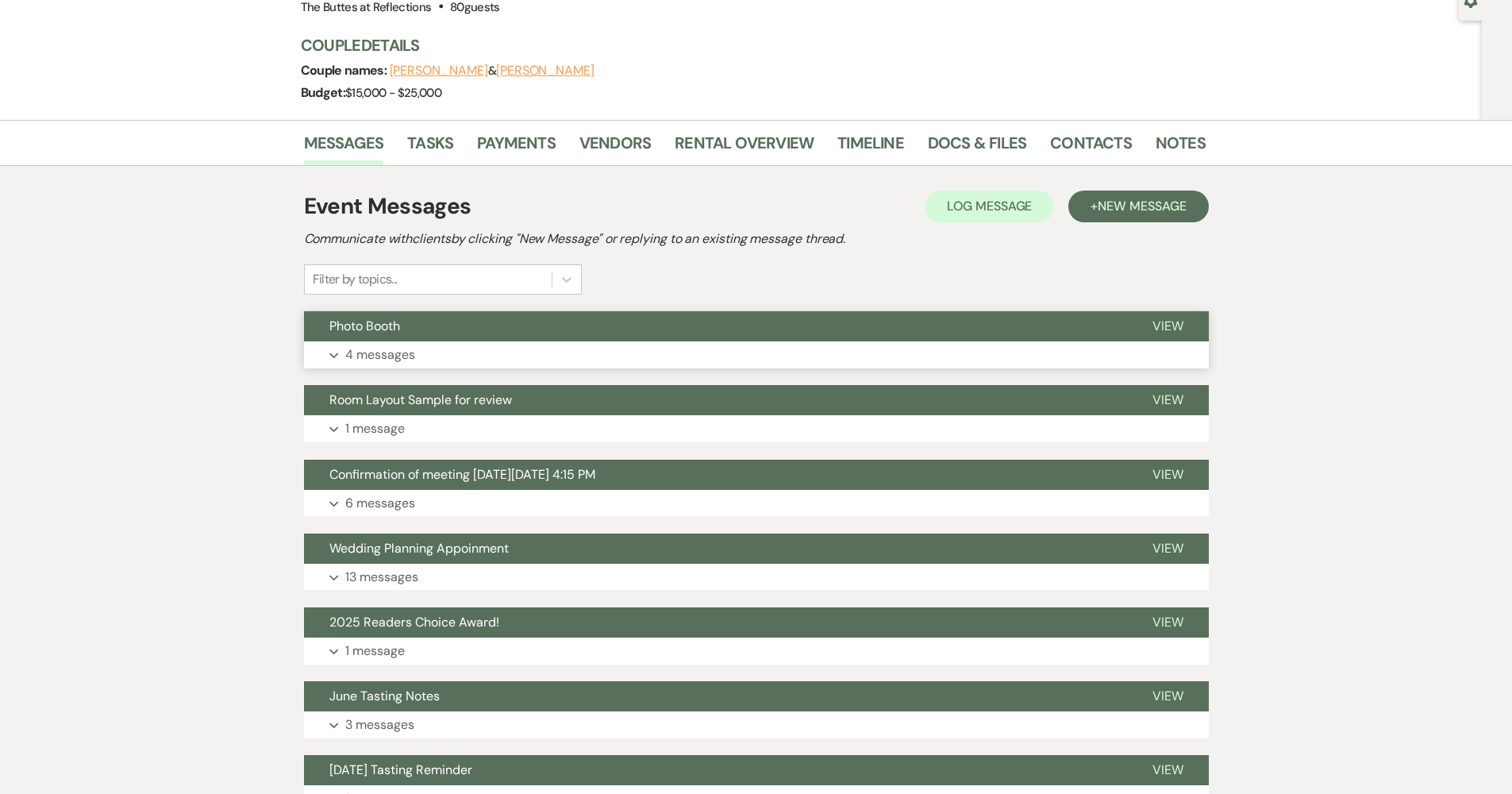
click at [392, 313] on button "Photo Booth" at bounding box center [716, 325] width 823 height 30
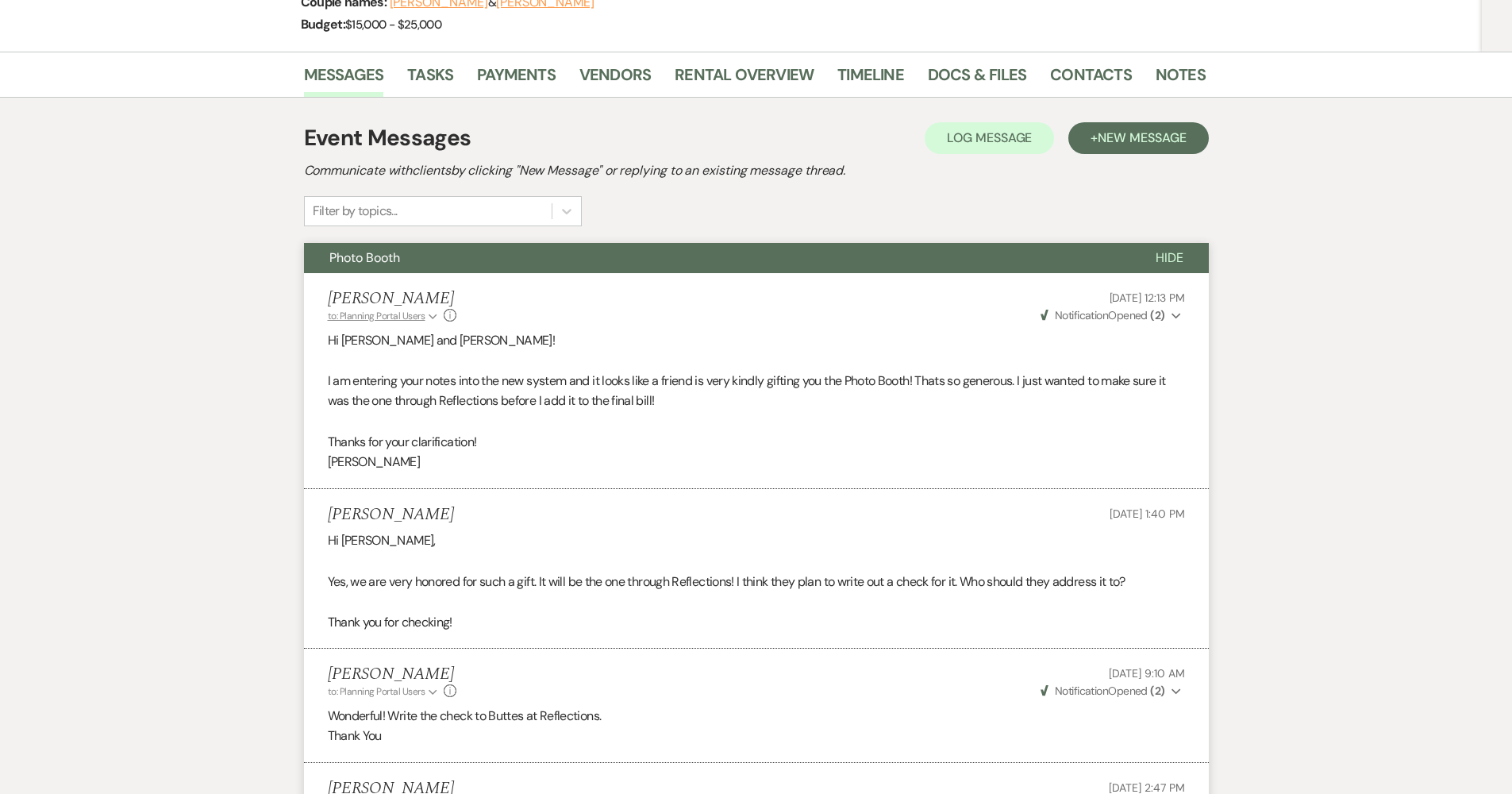
scroll to position [235, 0]
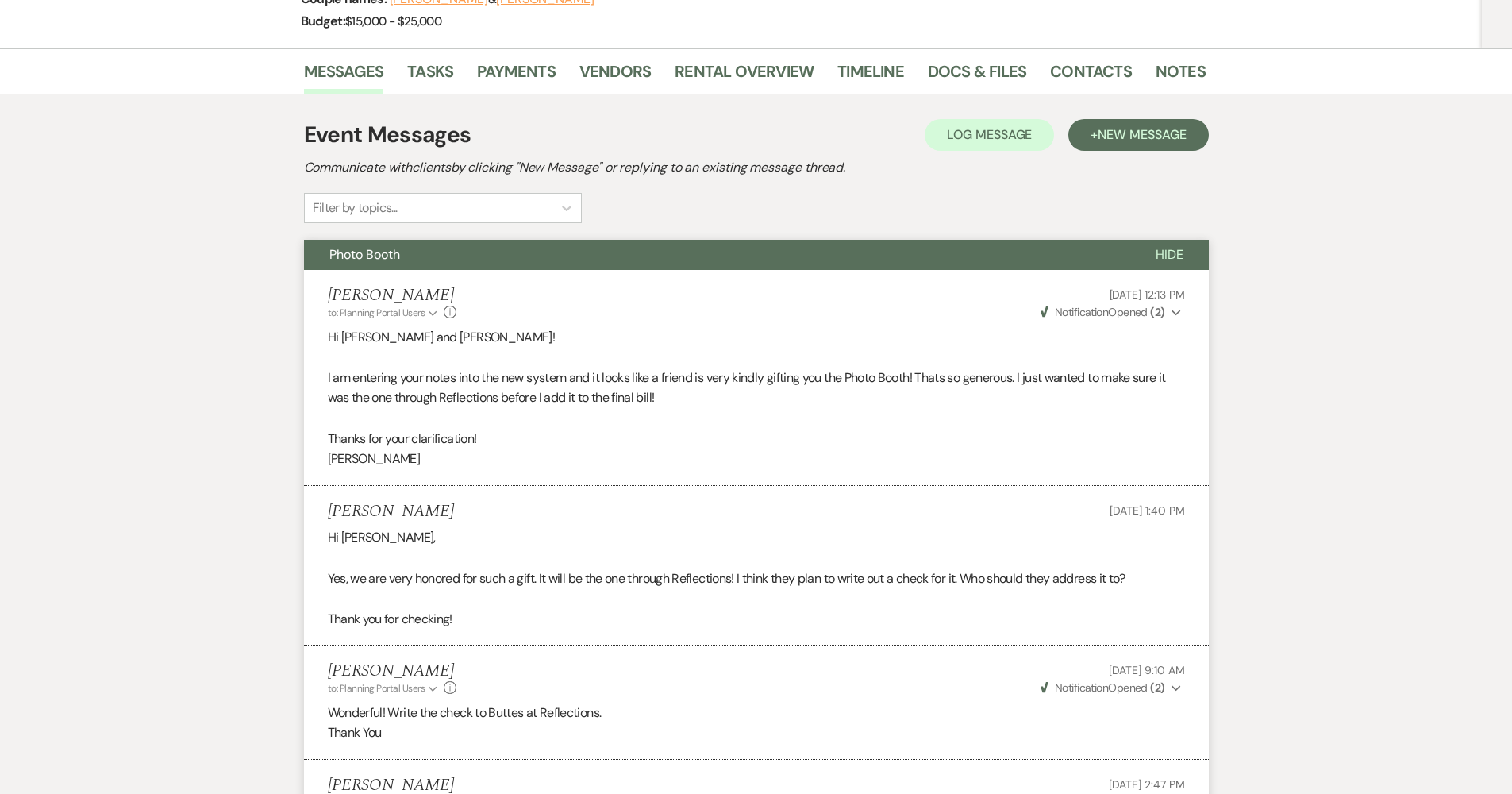
click at [399, 265] on button "Photo Booth" at bounding box center [717, 254] width 826 height 30
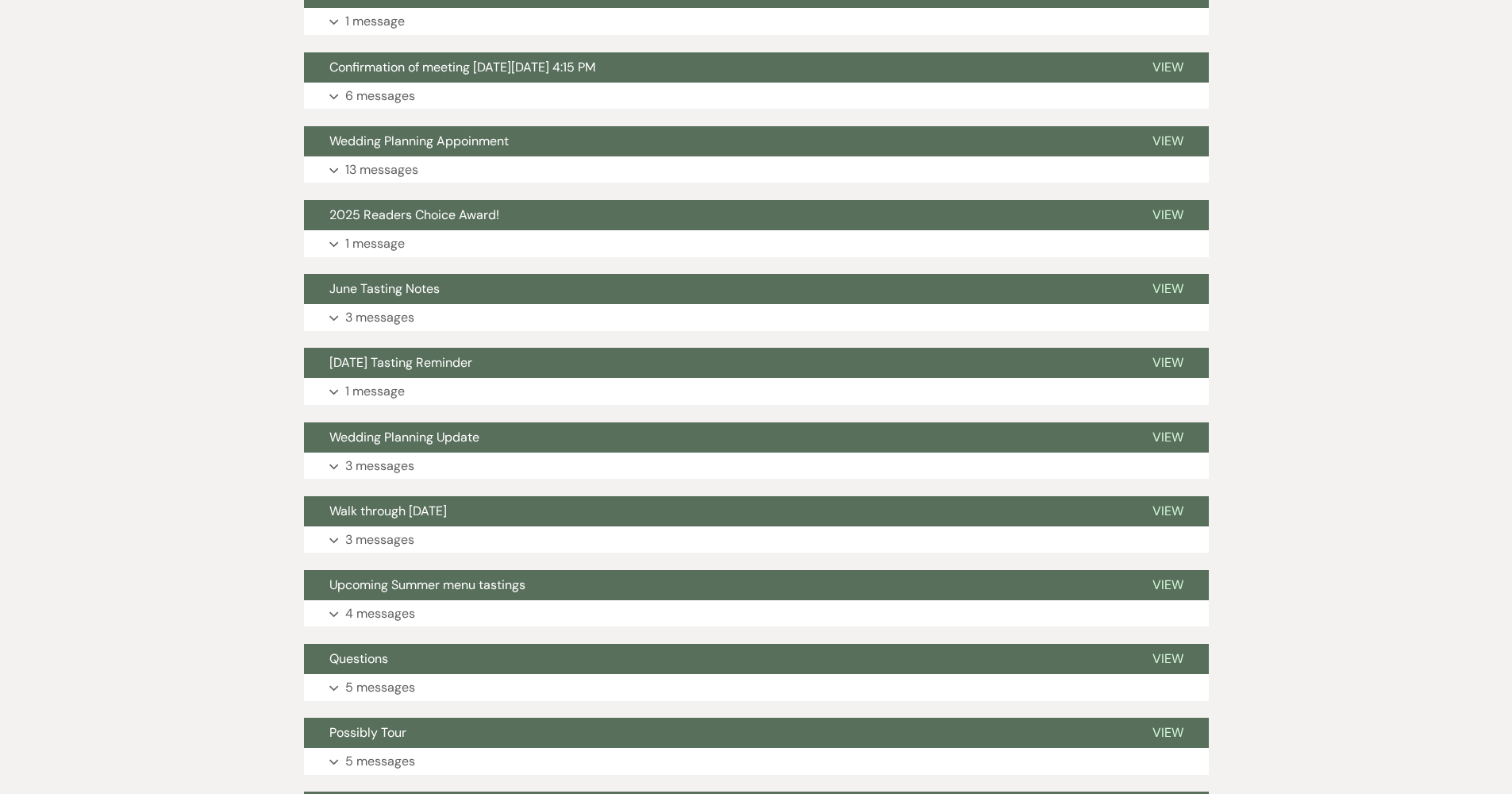
scroll to position [283, 0]
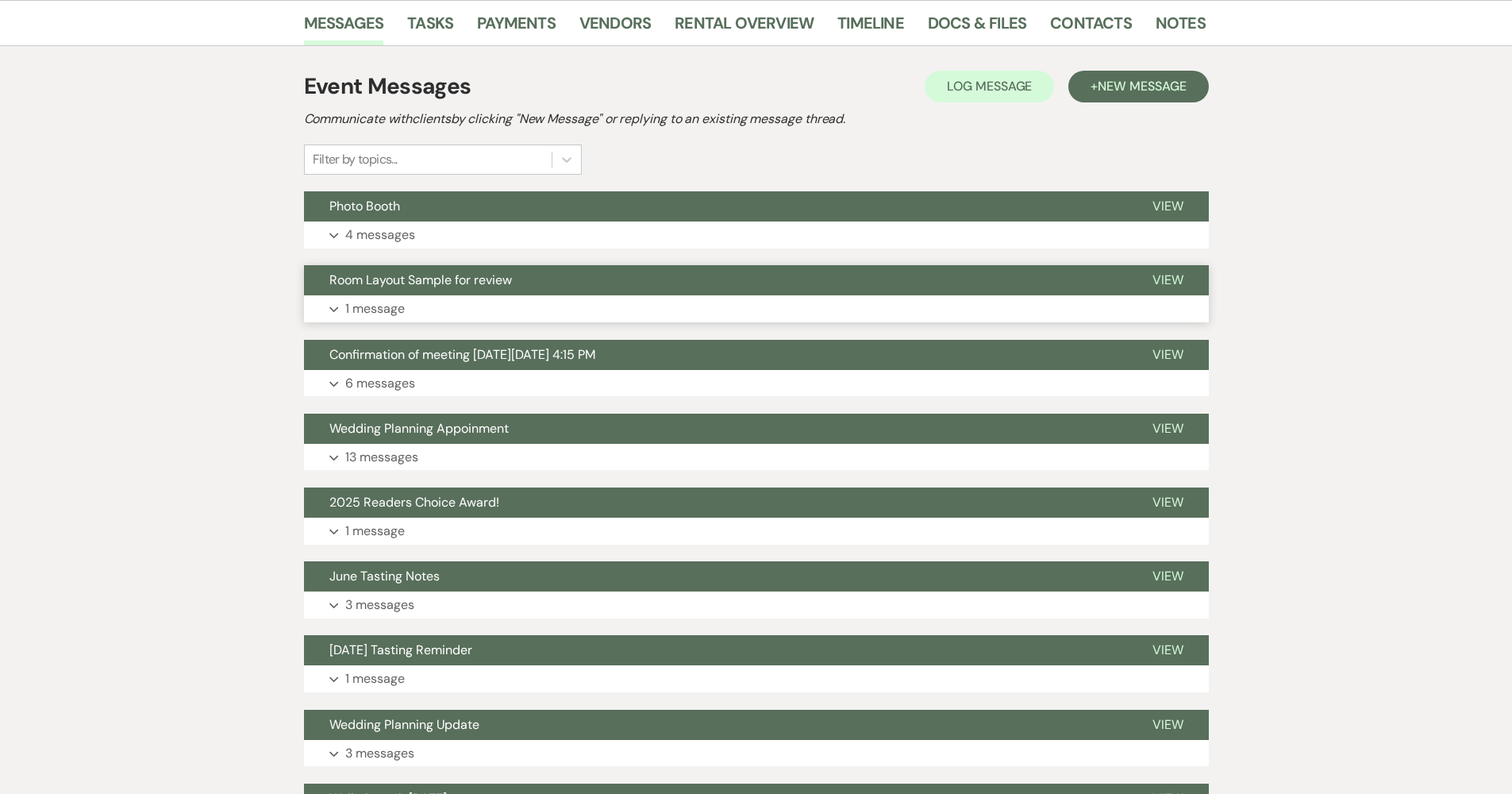
click at [456, 292] on button "Room Layout Sample for review" at bounding box center [716, 280] width 823 height 30
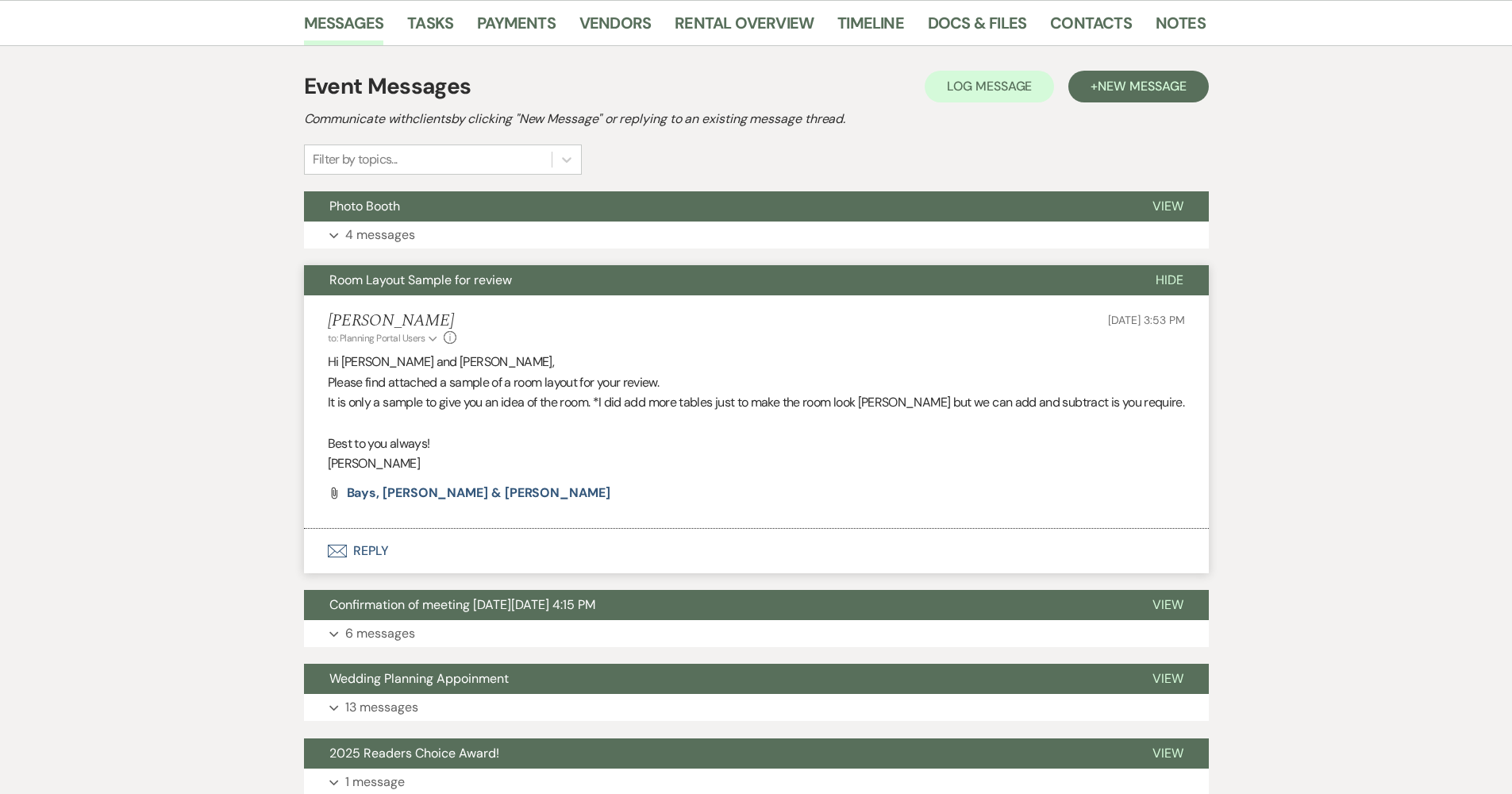
click at [460, 280] on span "Room Layout Sample for review" at bounding box center [420, 280] width 182 height 17
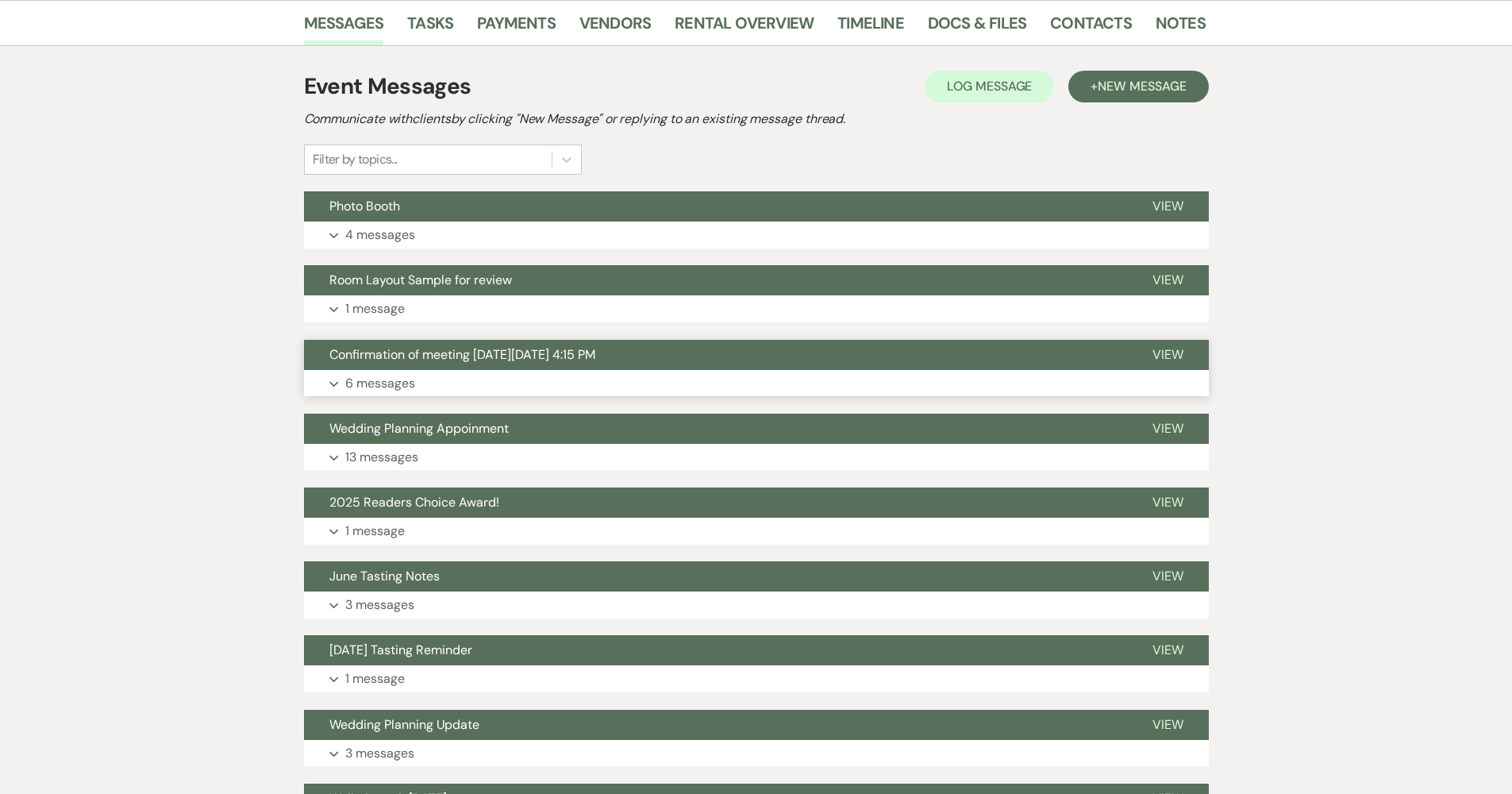
click at [447, 375] on button "Expand 6 messages" at bounding box center [756, 382] width 905 height 27
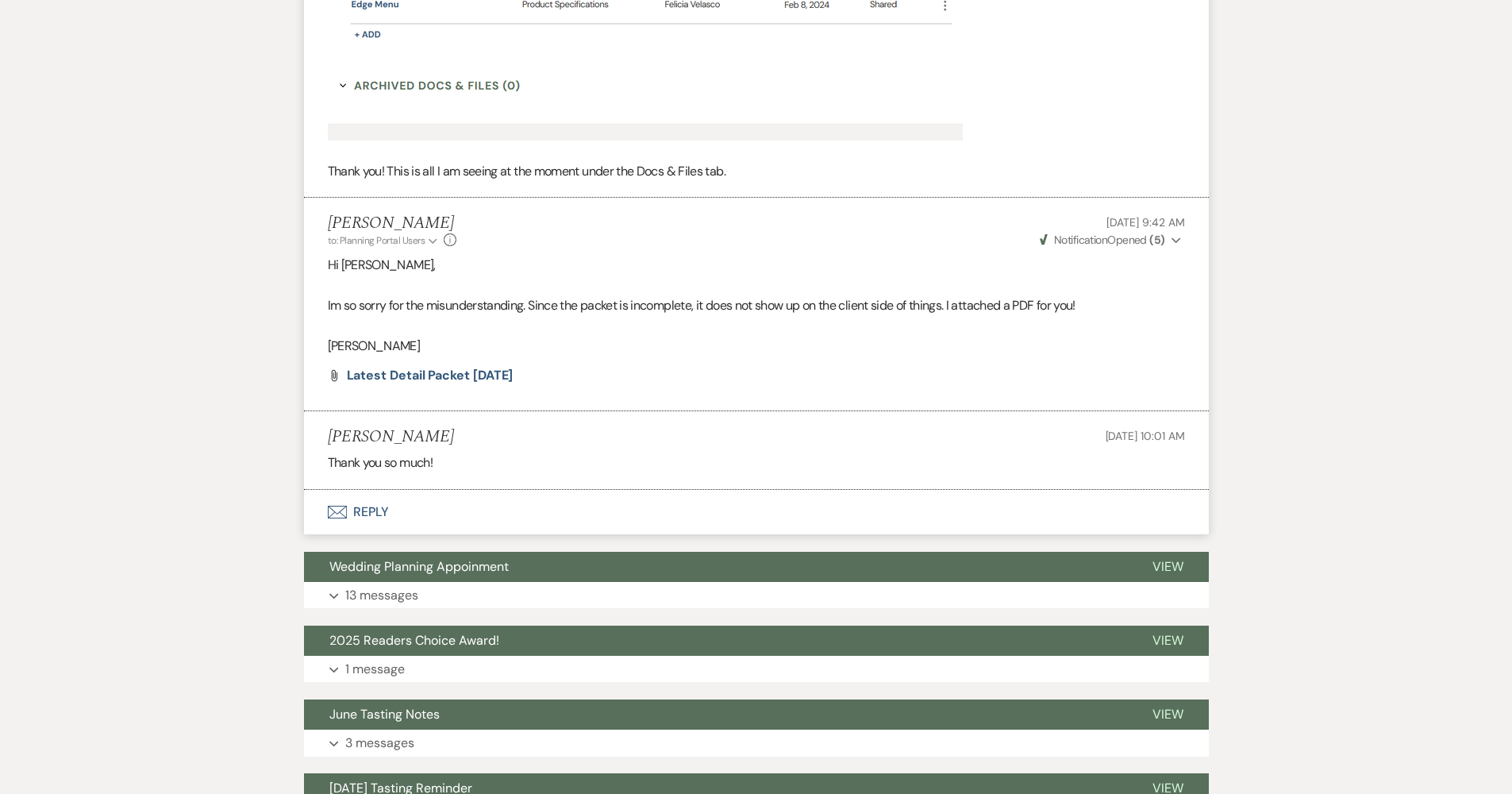
scroll to position [1748, 0]
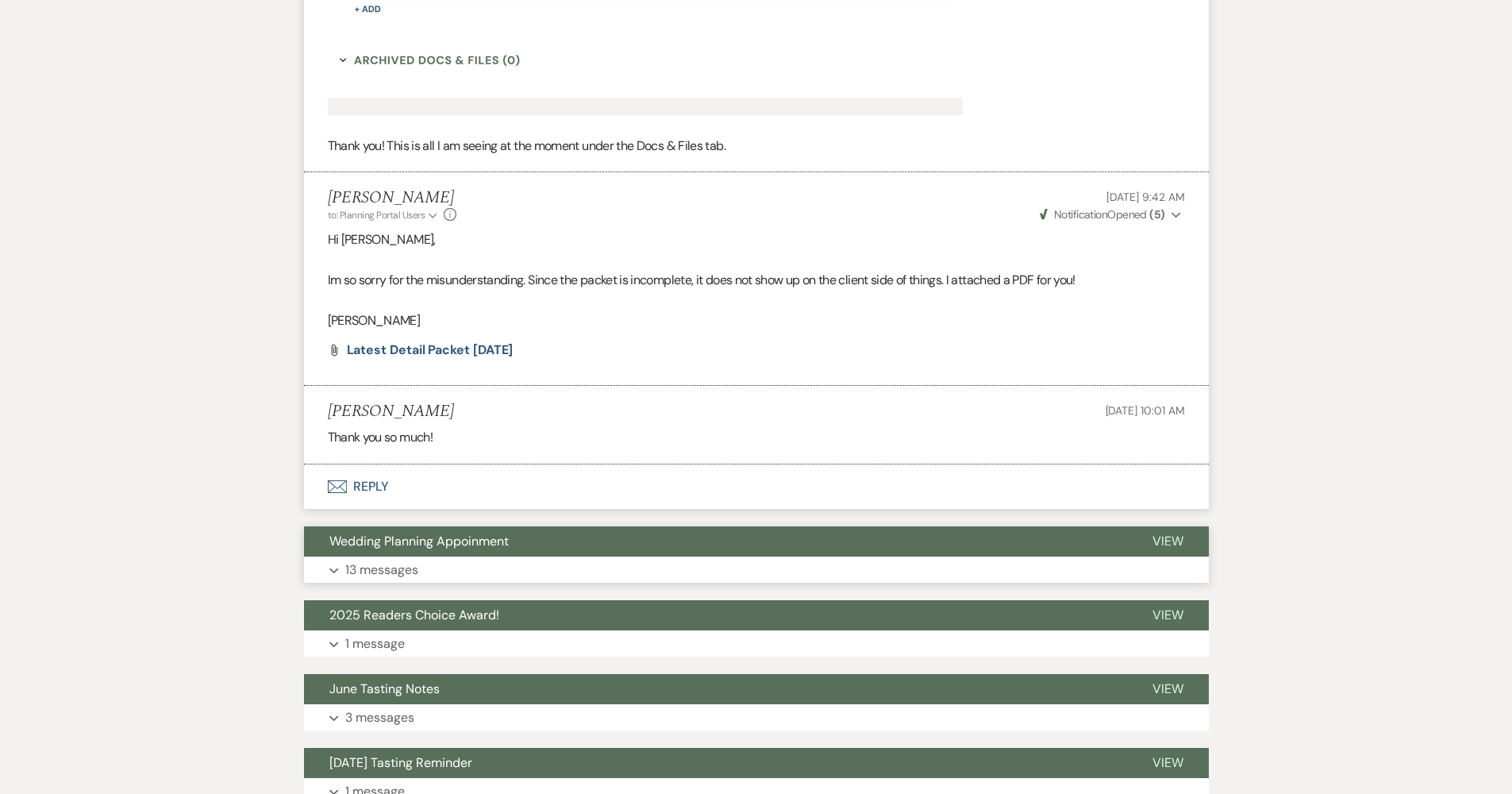
click at [375, 533] on span "Wedding Planning Appoinment" at bounding box center [419, 541] width 180 height 17
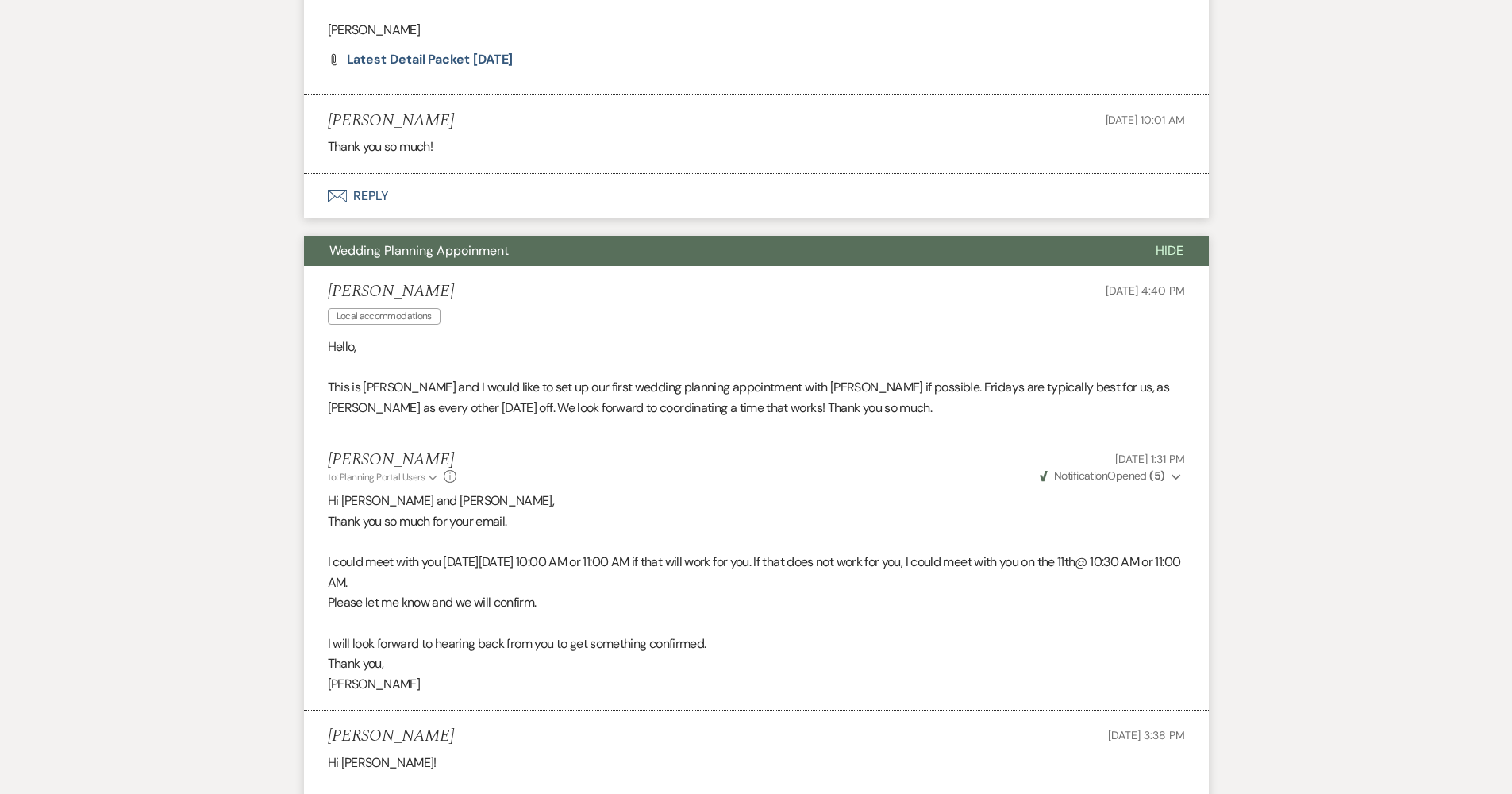
scroll to position [2007, 0]
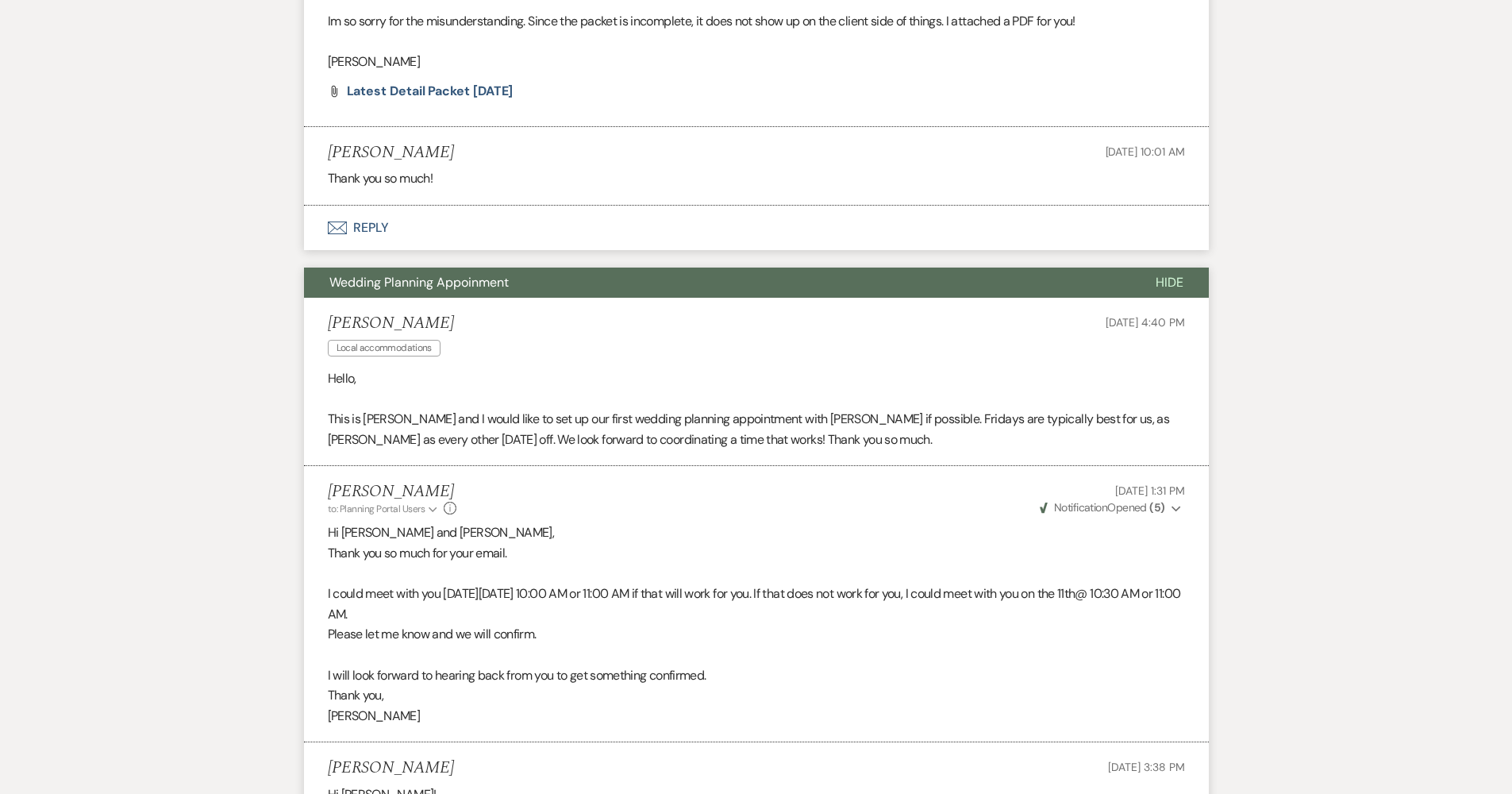
click at [419, 274] on span "Wedding Planning Appoinment" at bounding box center [419, 282] width 180 height 17
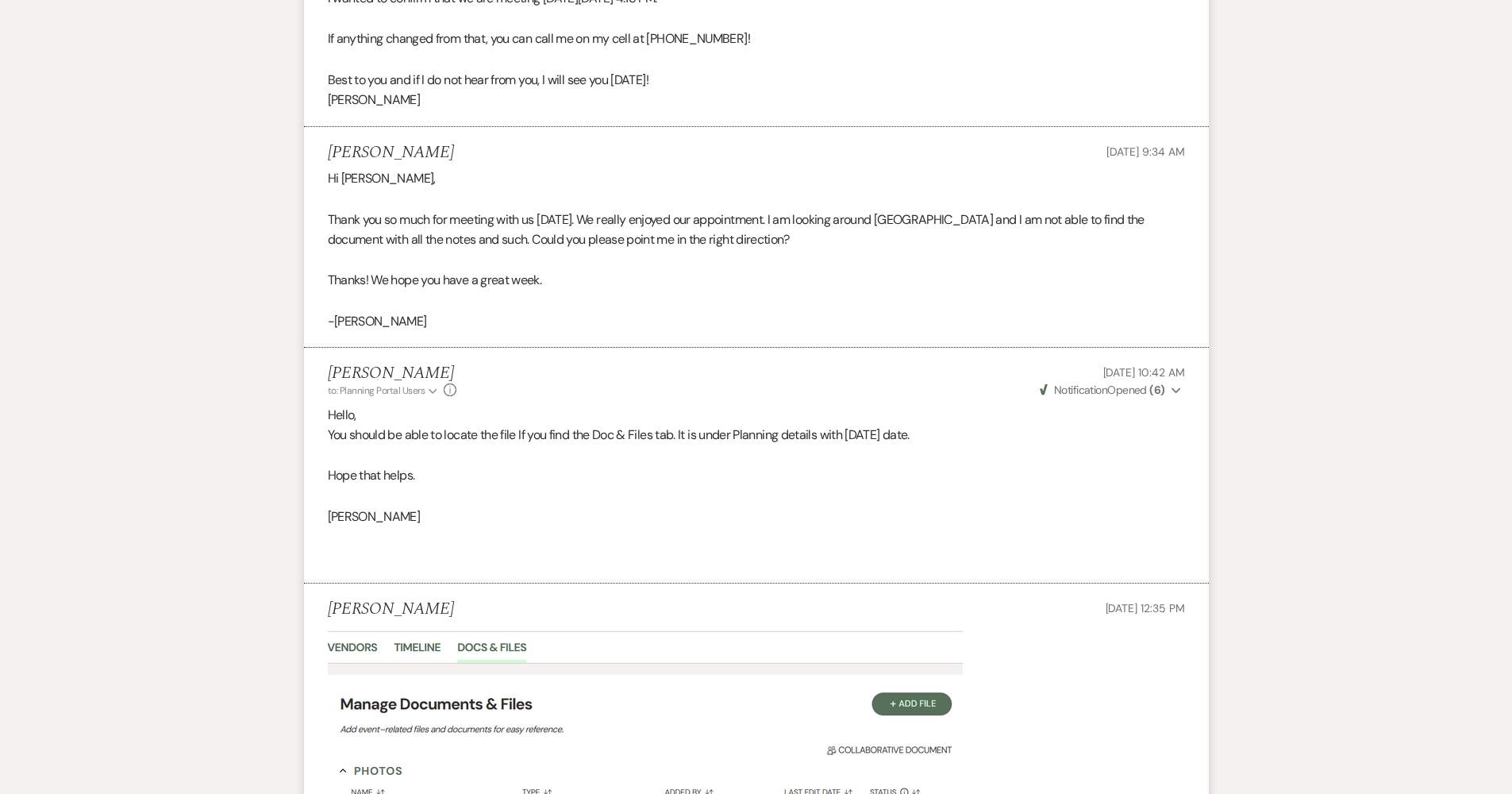
scroll to position [416, 0]
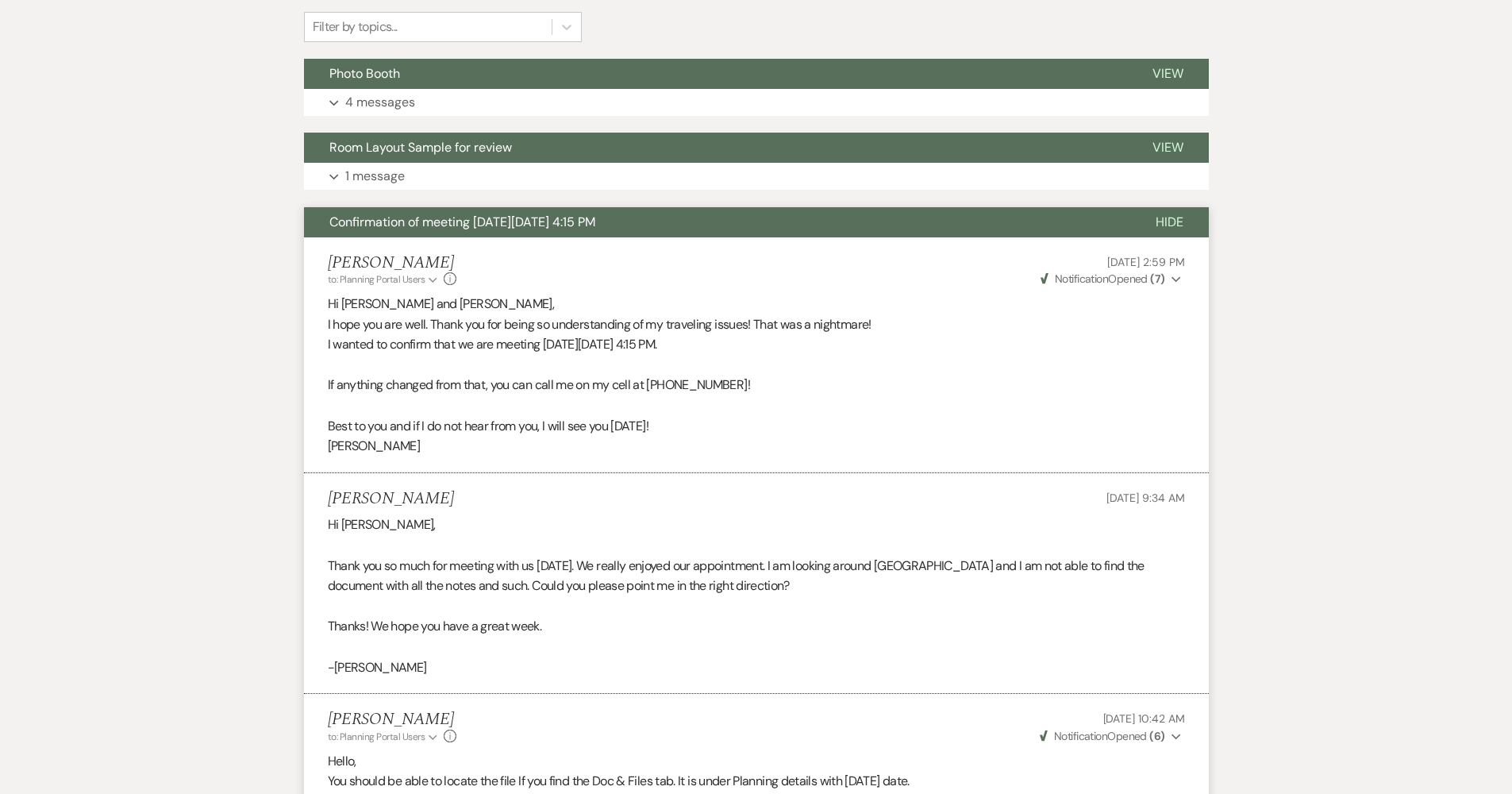
click at [444, 225] on span "Confirmation of meeting [DATE][DATE] 4:15 PM" at bounding box center [462, 222] width 266 height 17
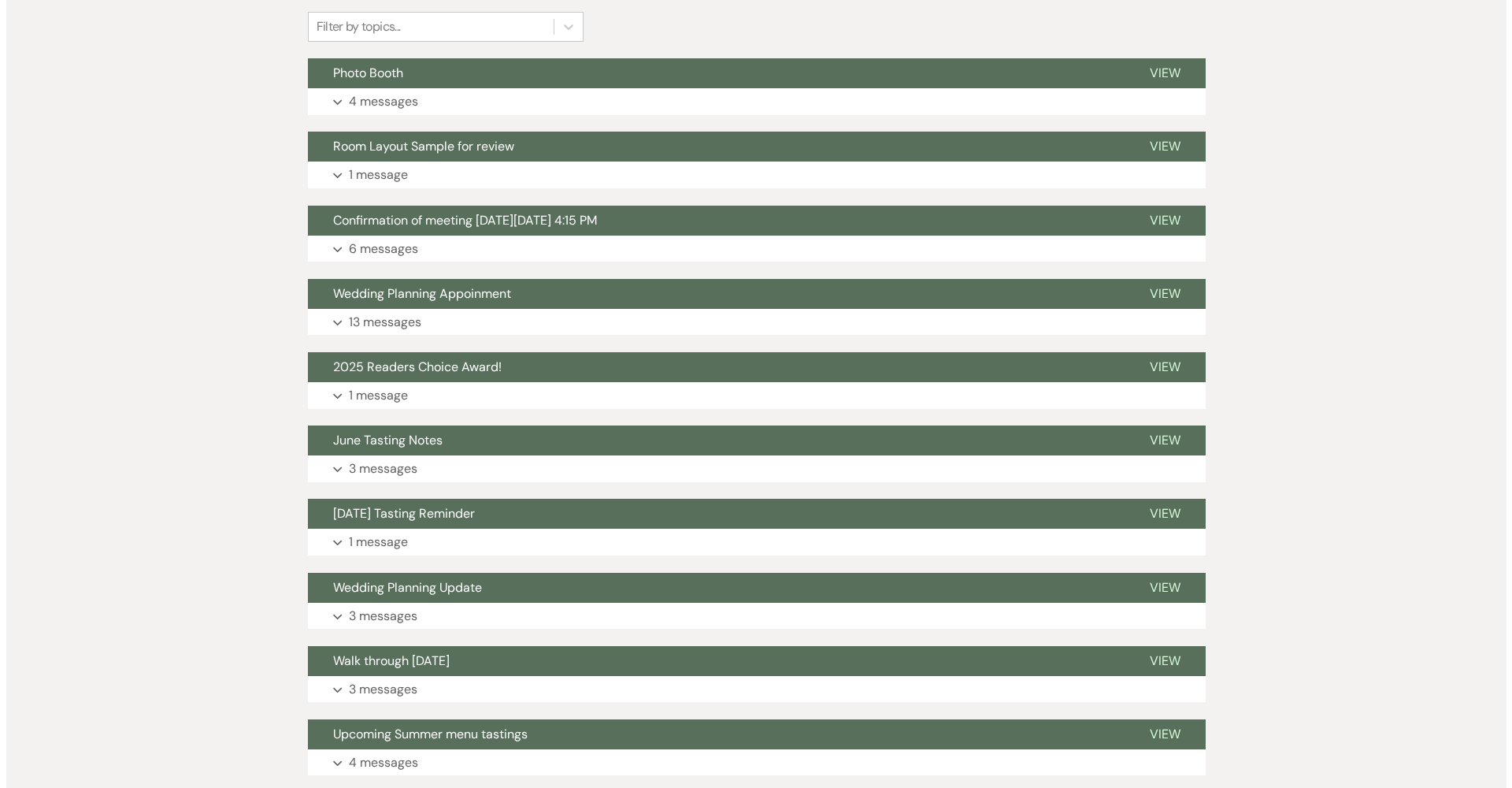
scroll to position [0, 0]
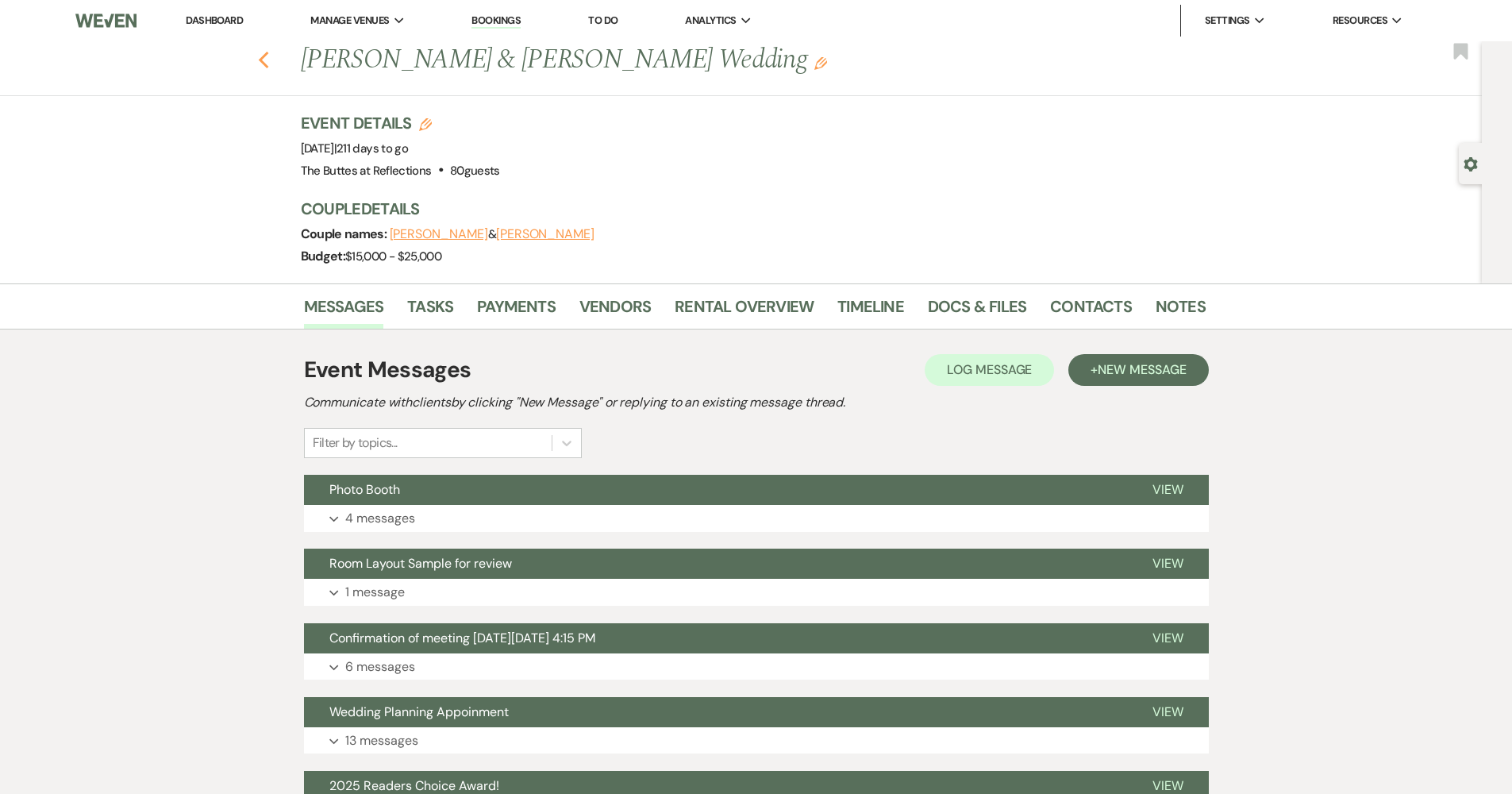
click at [266, 61] on use "button" at bounding box center [262, 60] width 10 height 17
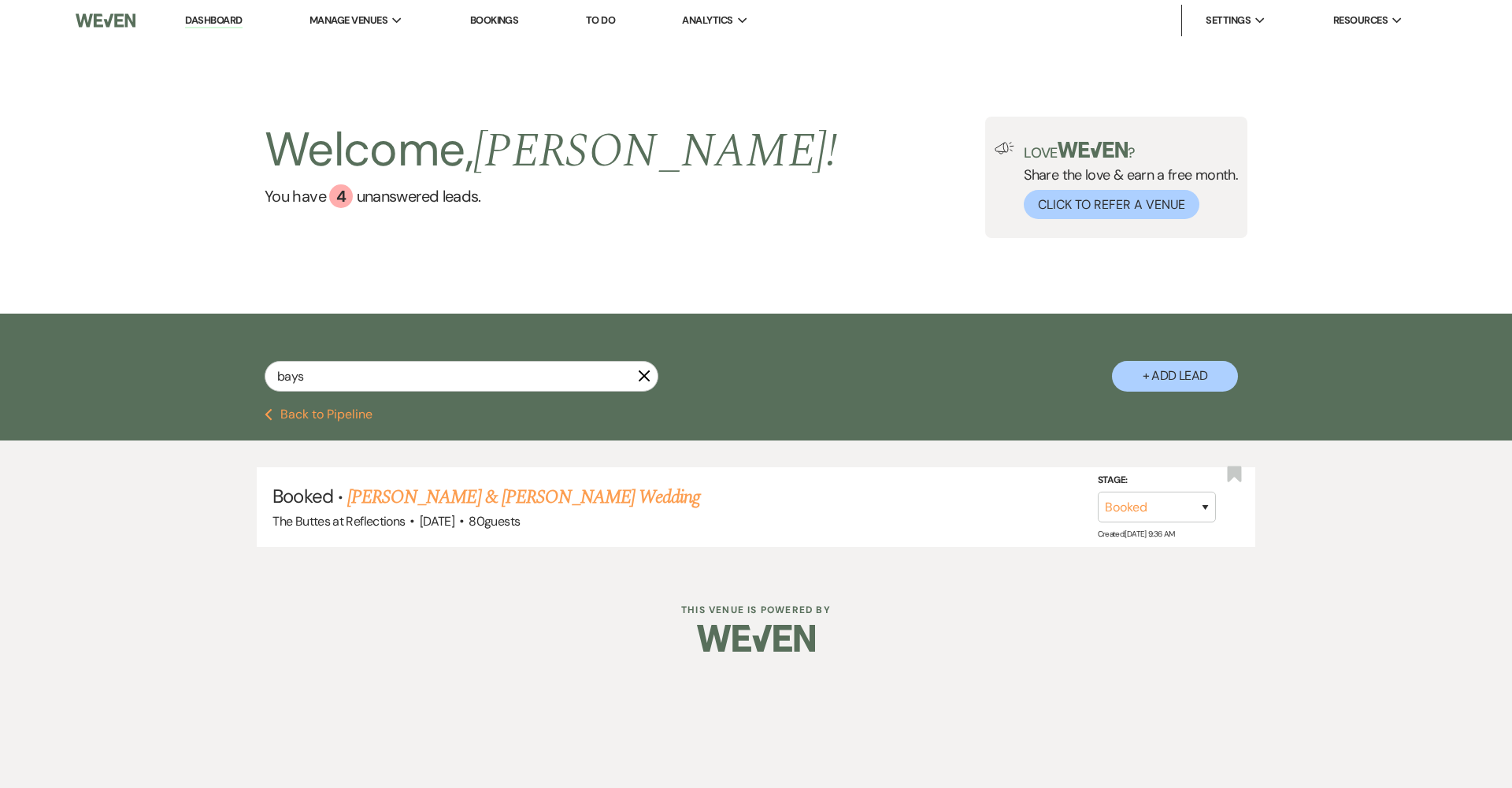
click at [350, 417] on button "Previous Back to Pipeline" at bounding box center [318, 414] width 108 height 13
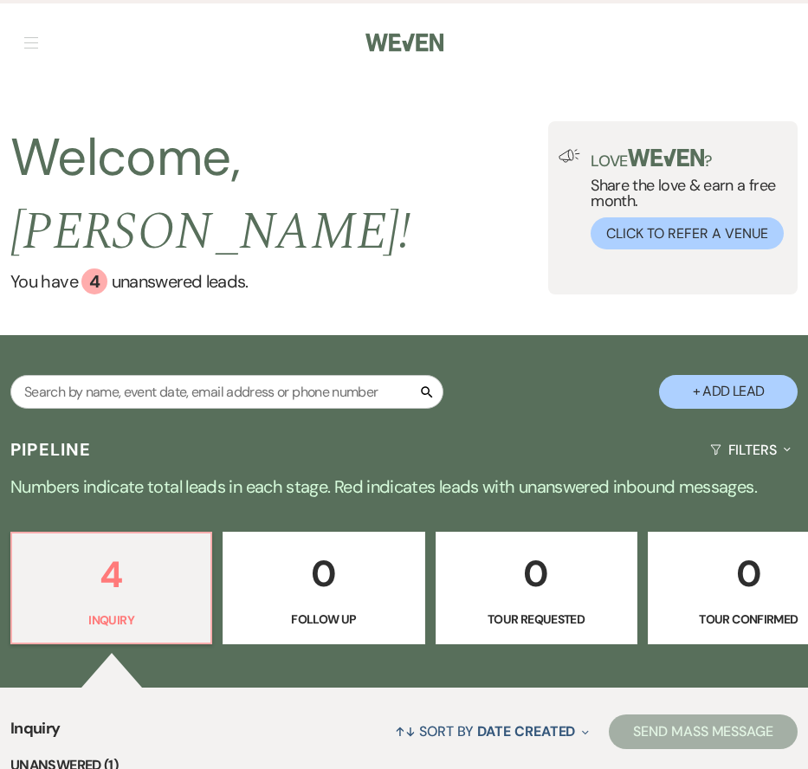
click at [33, 41] on button "button" at bounding box center [31, 42] width 14 height 10
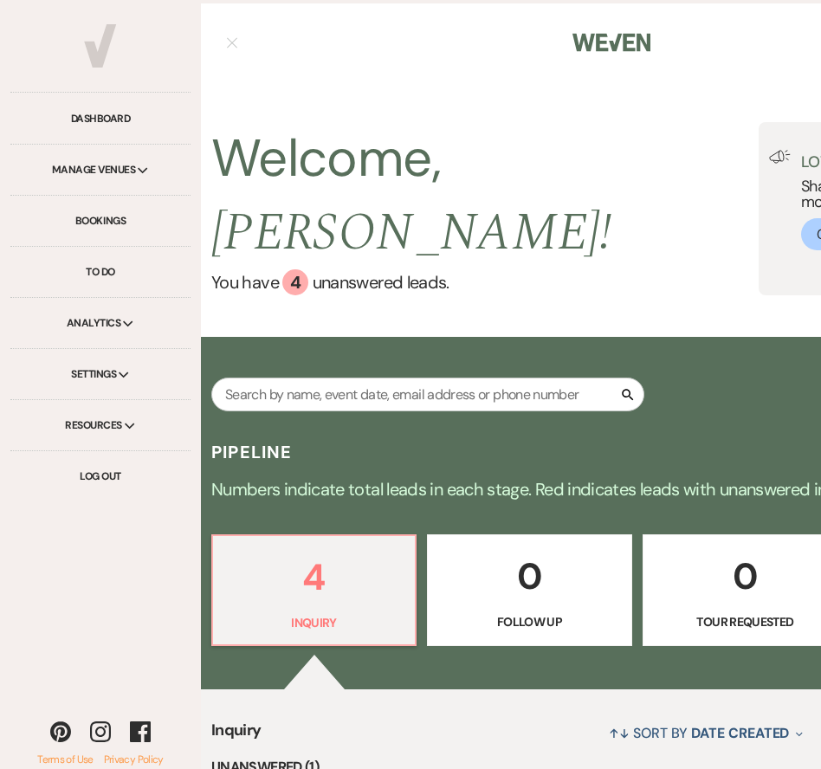
click at [113, 175] on div "Manage Venues Expand" at bounding box center [100, 170] width 180 height 51
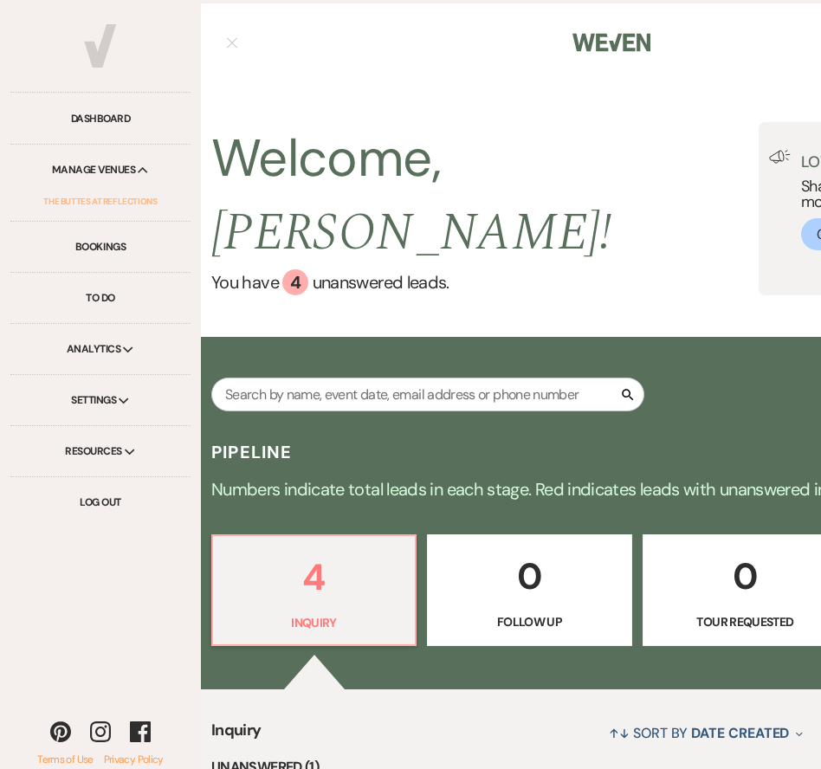
click at [115, 207] on link "The Buttes at Reflections" at bounding box center [100, 201] width 159 height 39
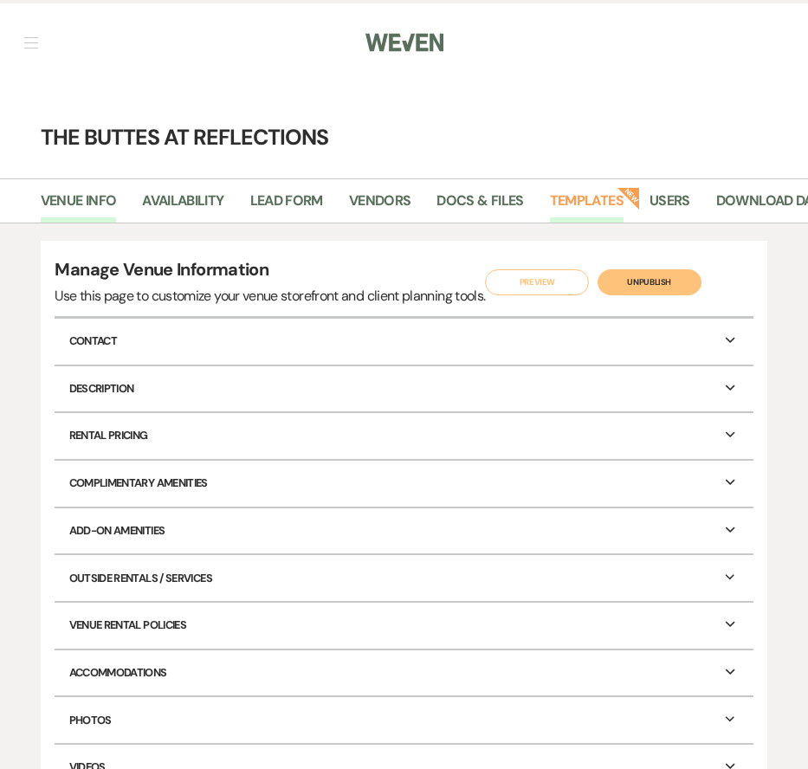
click at [581, 203] on link "Templates" at bounding box center [587, 206] width 74 height 33
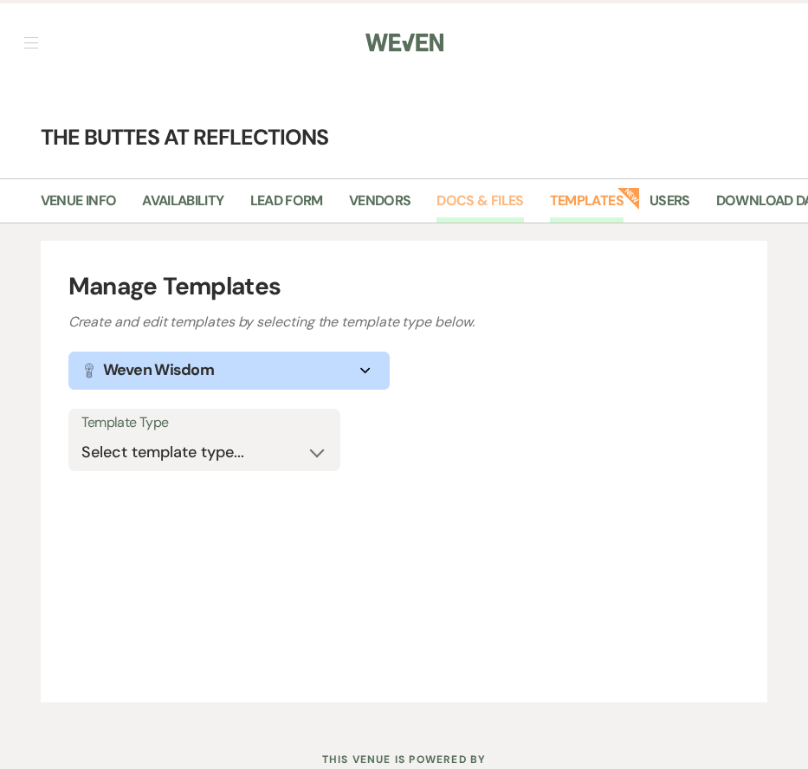
click at [509, 198] on link "Docs & Files" at bounding box center [479, 206] width 87 height 33
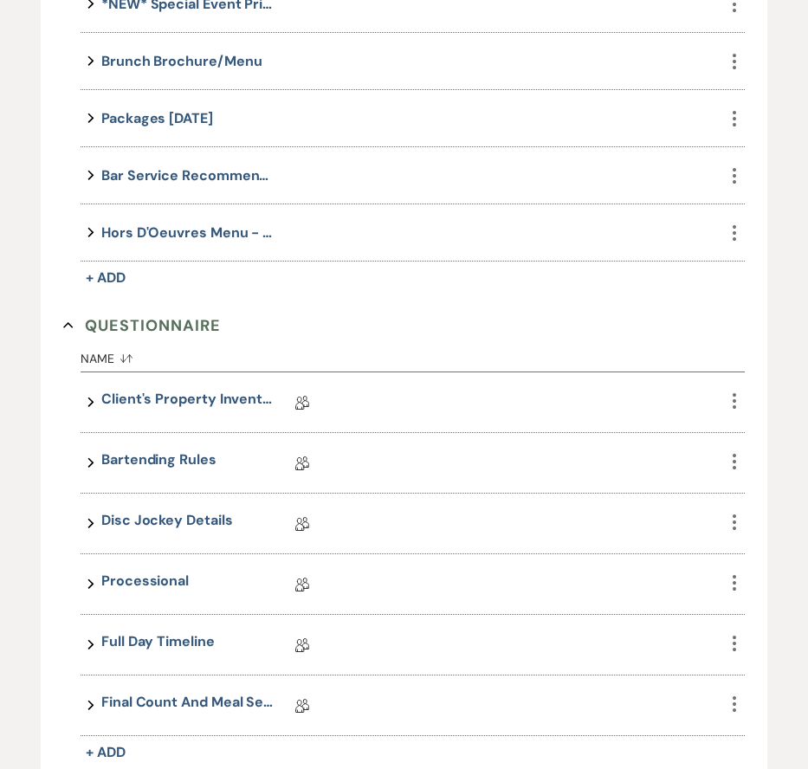
scroll to position [2610, 0]
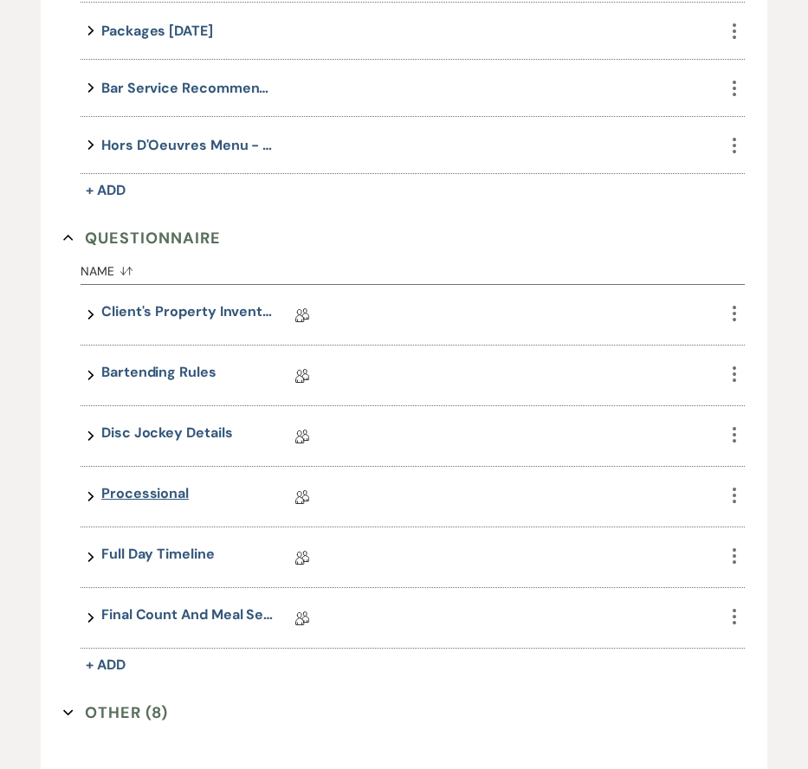
click at [164, 492] on link "Processional" at bounding box center [144, 496] width 87 height 27
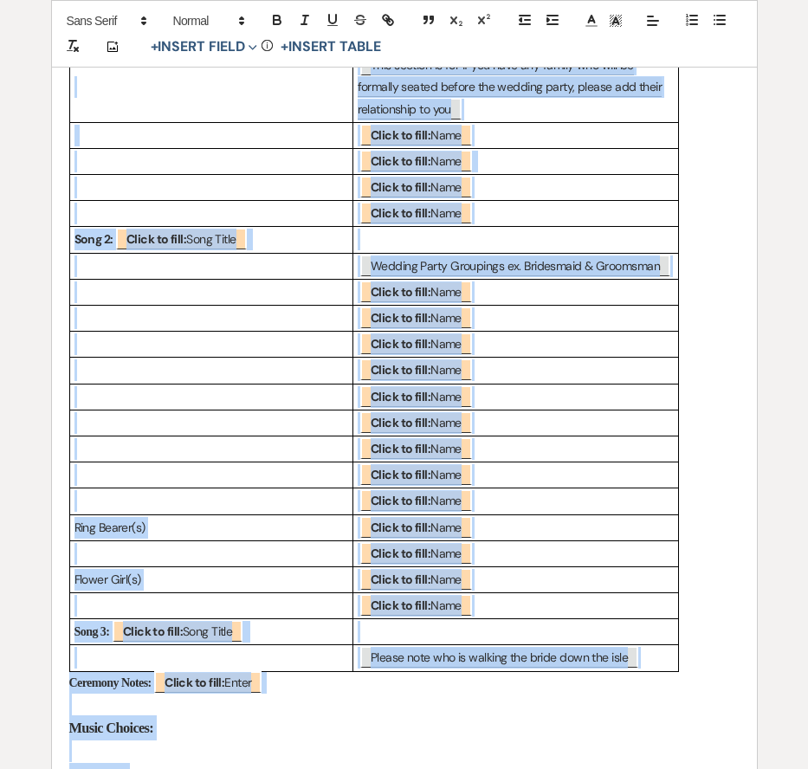
scroll to position [408, 0]
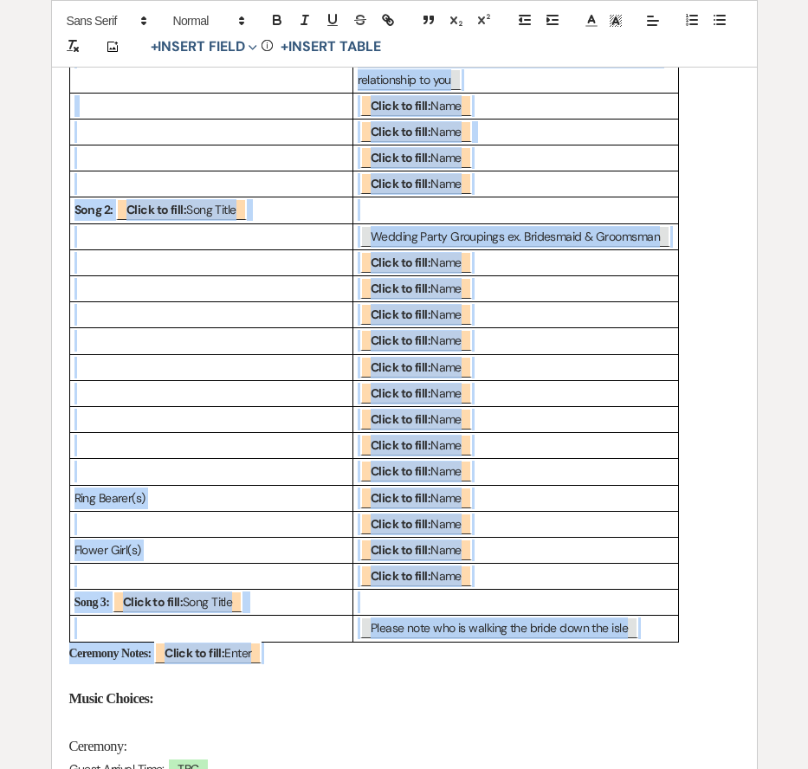
drag, startPoint x: 85, startPoint y: 267, endPoint x: 537, endPoint y: 641, distance: 586.5
click at [537, 641] on div "Song Titles: Names: Song 1: ﻿ Click to fill: Song Title ﻿ ﻿ This section is for…" at bounding box center [404, 460] width 705 height 1066
copy div "Lore Ipsumd: Sitam: Cons 0: ﻿ Adipi el sedd: Eius Tempo ﻿ ﻿ Inci utlabor et dol…"
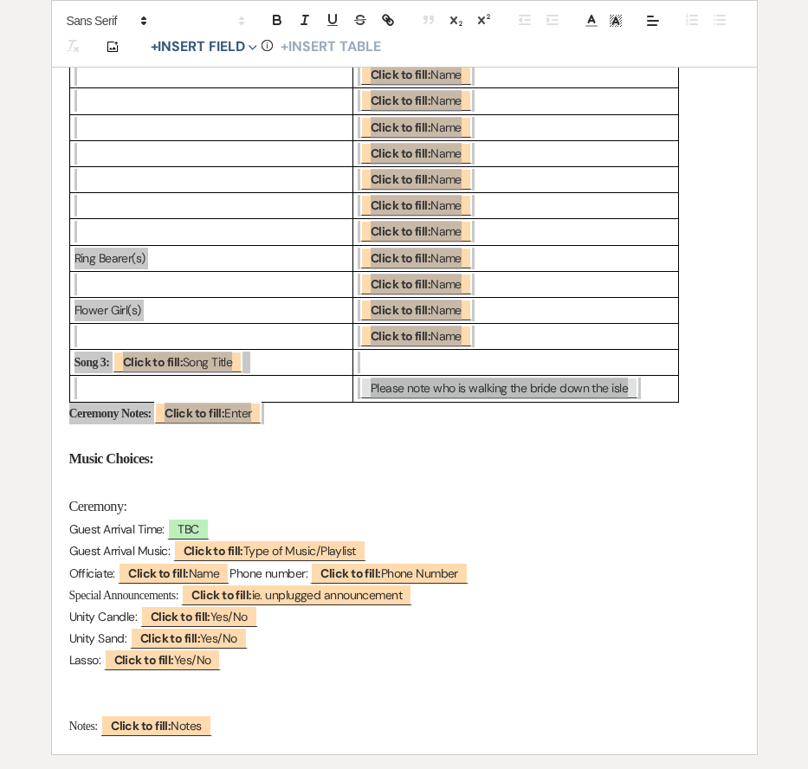
scroll to position [666, 0]
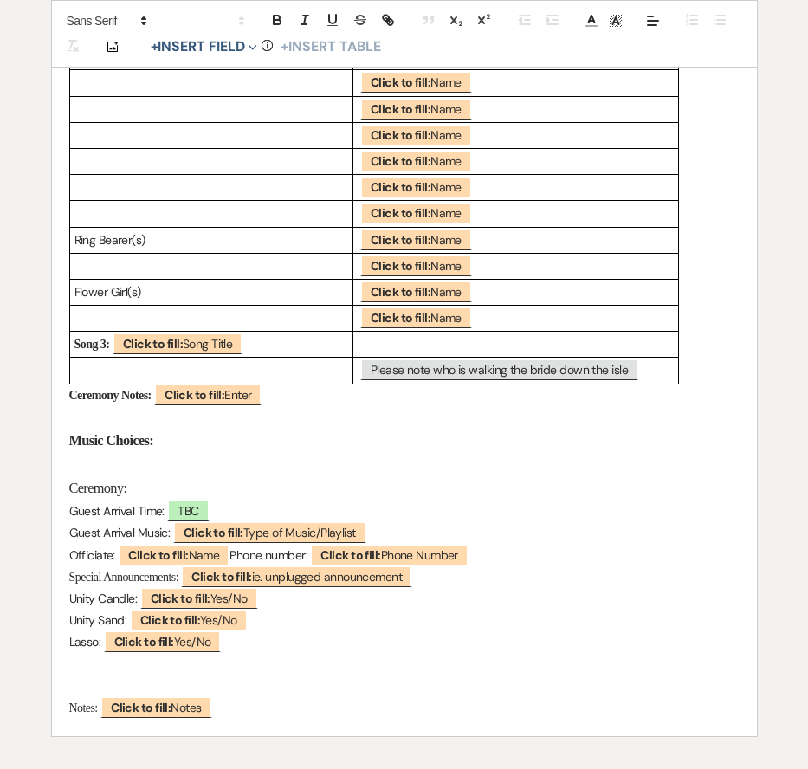
click at [632, 551] on p "Officiate: ﻿ Click to fill: Name ﻿ Phone number: ﻿ Click to fill: Phone Number ﻿" at bounding box center [404, 555] width 670 height 22
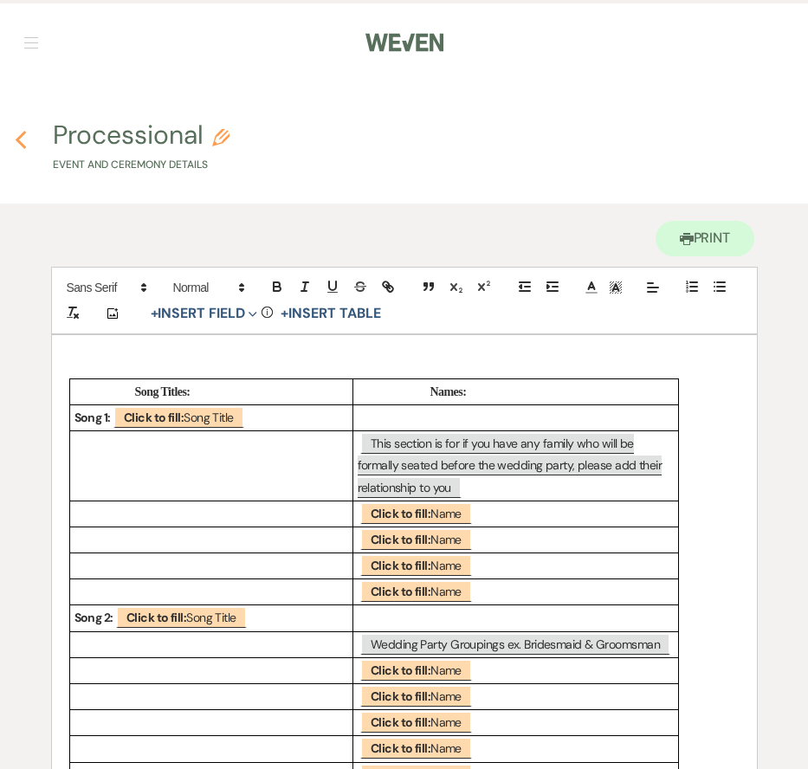
click at [20, 140] on icon "Previous" at bounding box center [21, 140] width 13 height 21
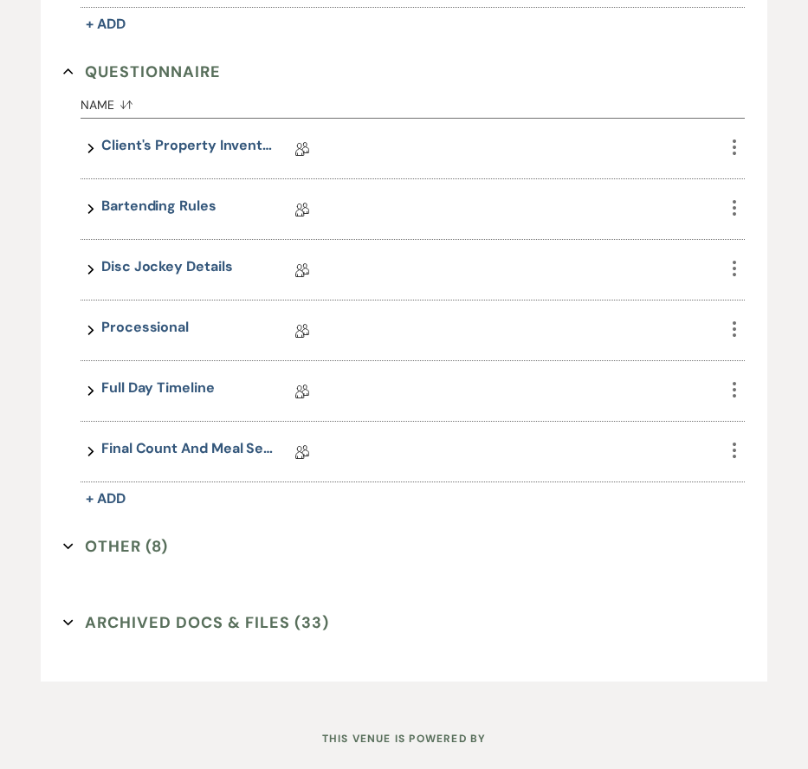
scroll to position [2730, 0]
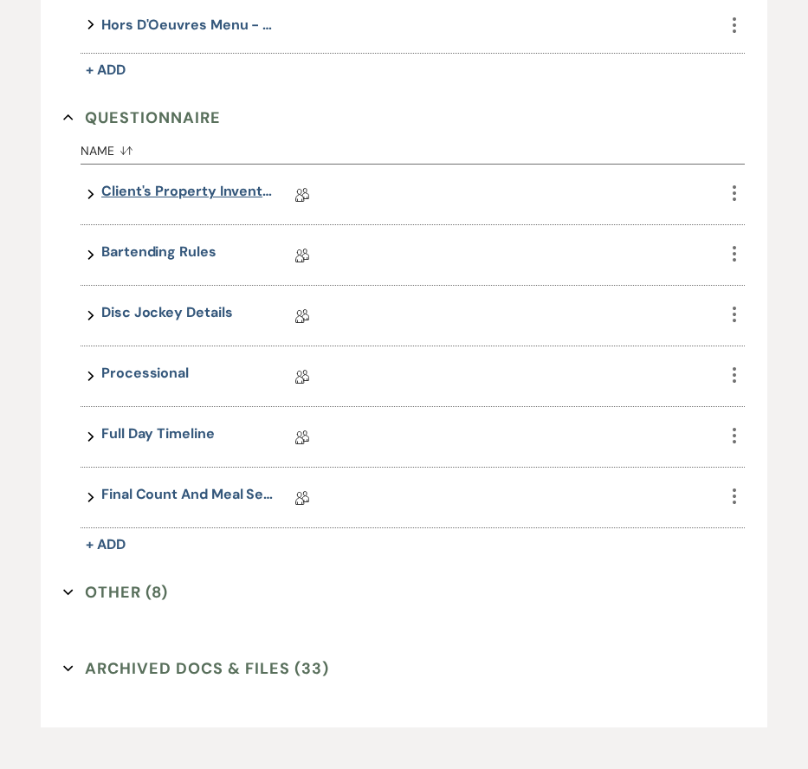
click at [223, 193] on link "Client's Property Inventory List" at bounding box center [187, 194] width 173 height 27
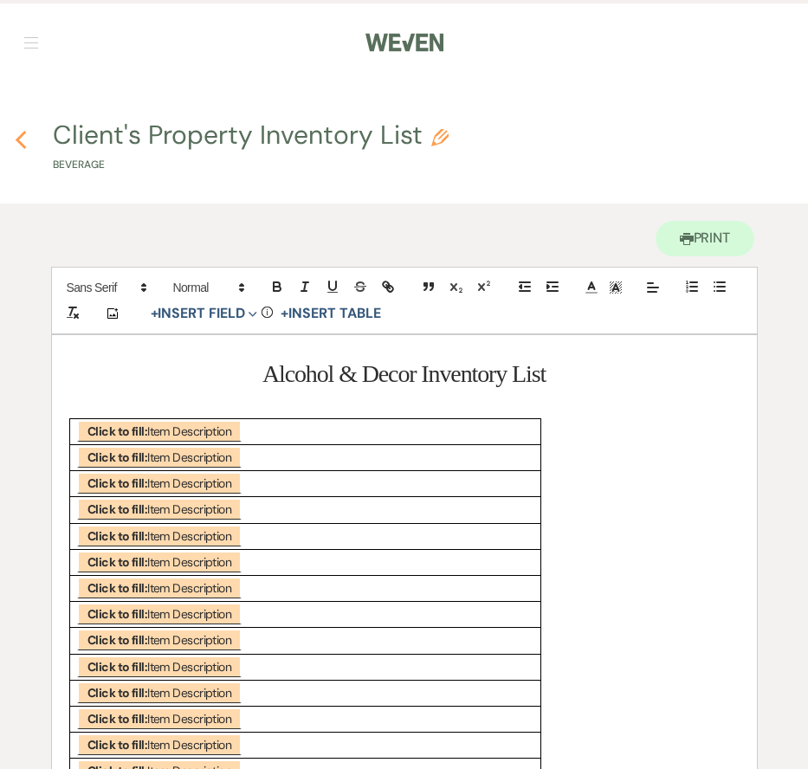
click at [16, 145] on icon "Previous" at bounding box center [21, 140] width 13 height 21
